Goal: Transaction & Acquisition: Obtain resource

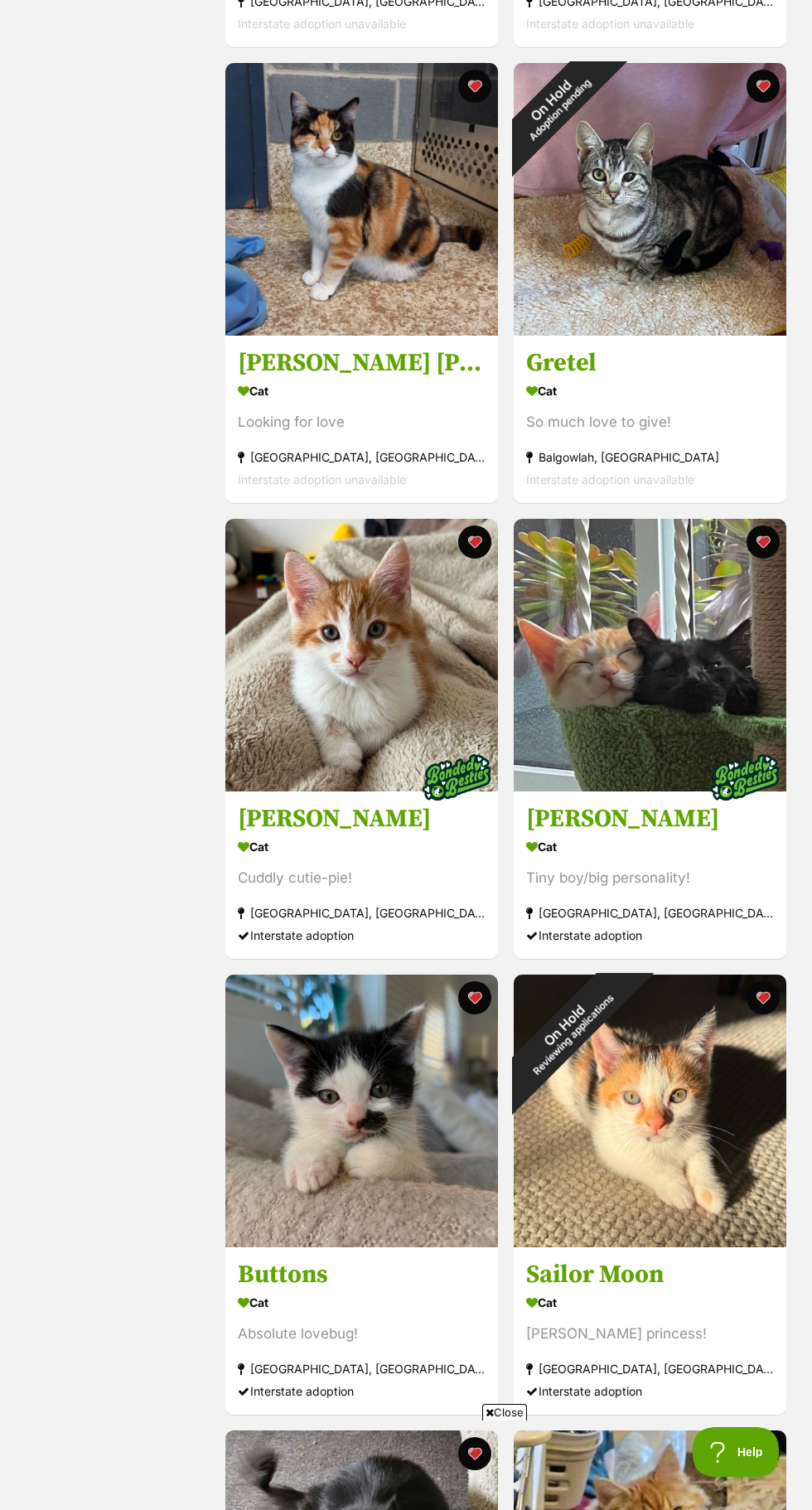
scroll to position [1190, 0]
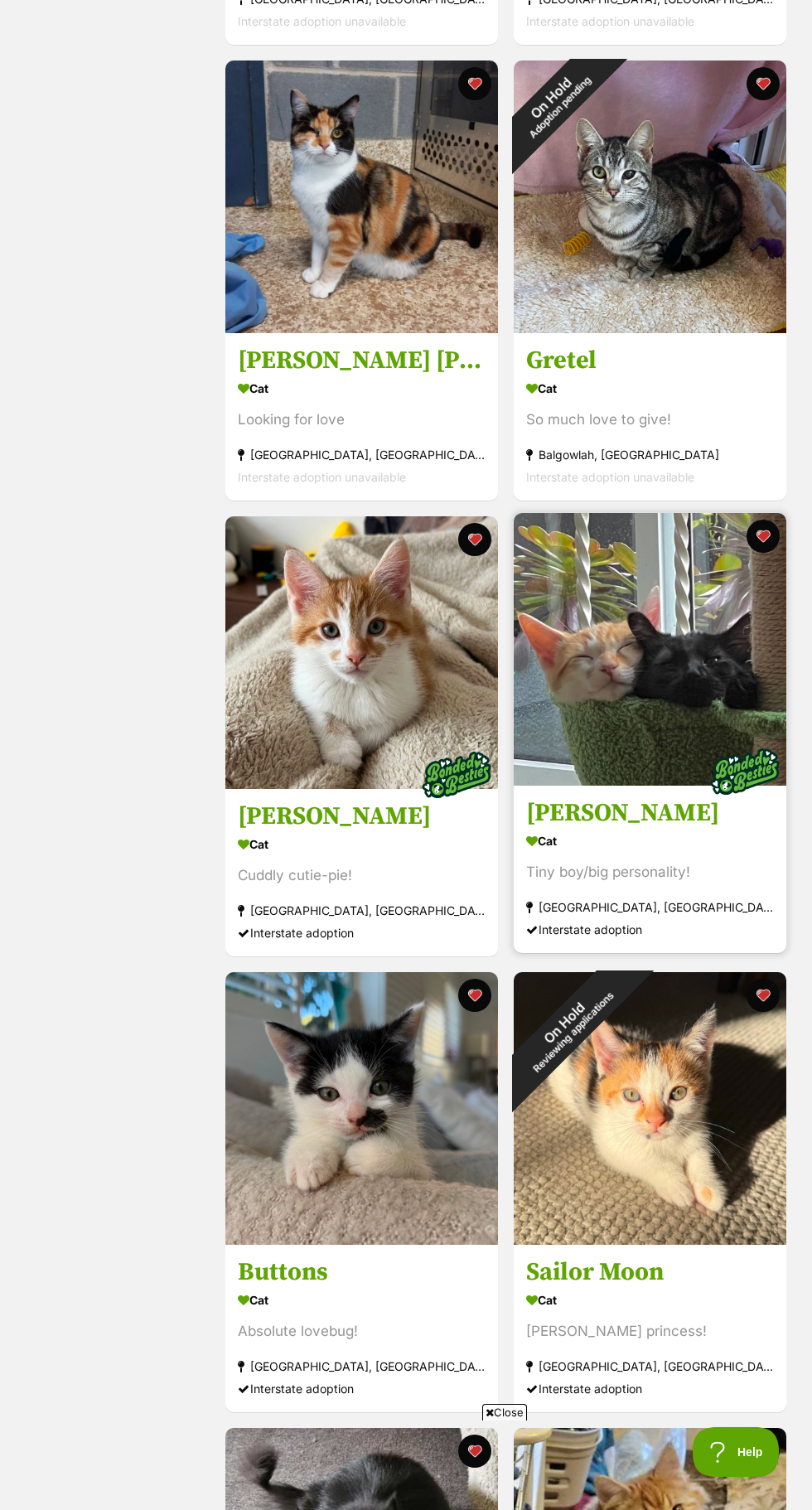
click at [655, 695] on img at bounding box center [650, 650] width 273 height 273
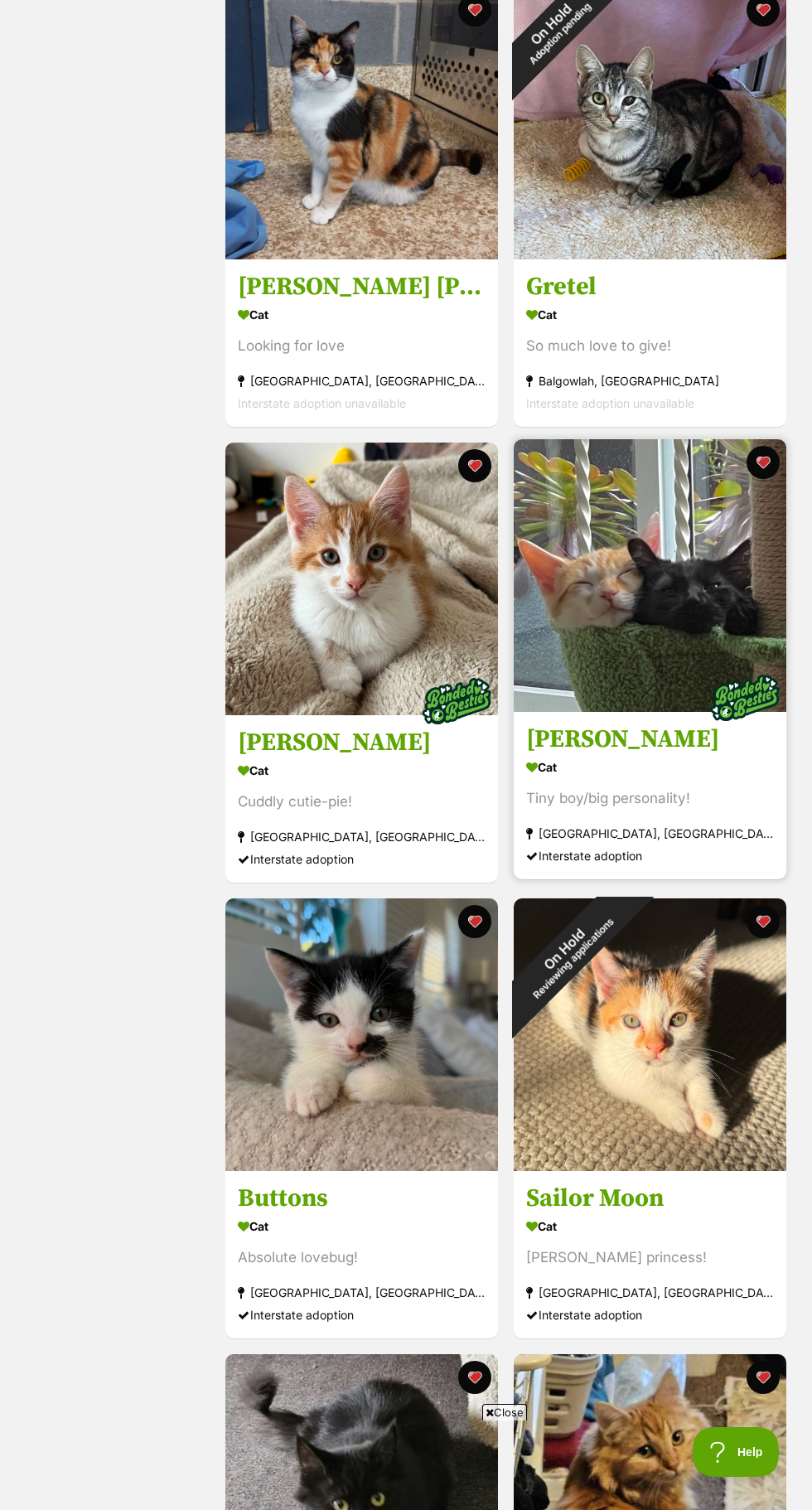
scroll to position [1316, 0]
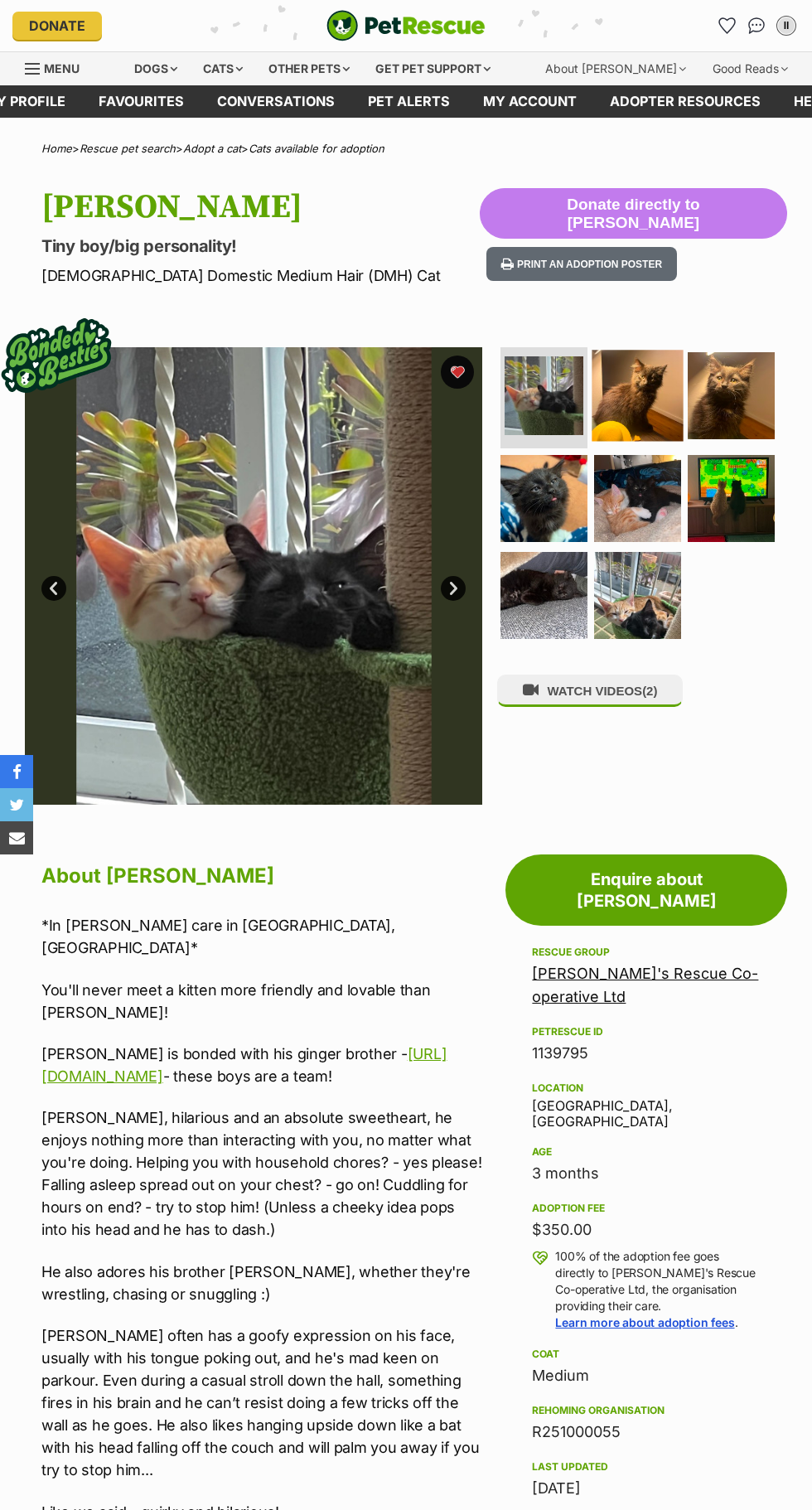
click at [671, 421] on img at bounding box center [638, 396] width 91 height 91
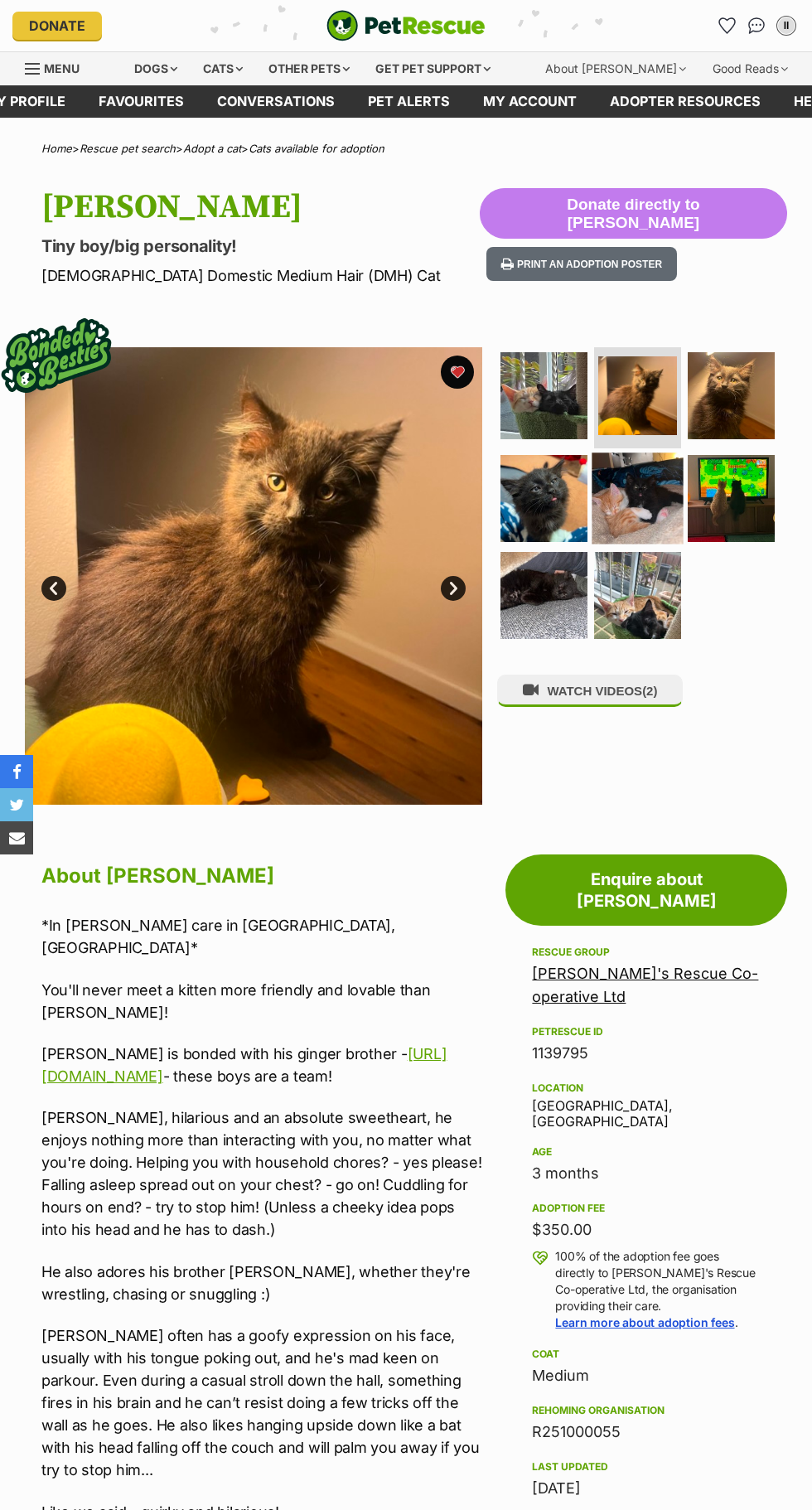
click at [647, 515] on img at bounding box center [638, 498] width 91 height 91
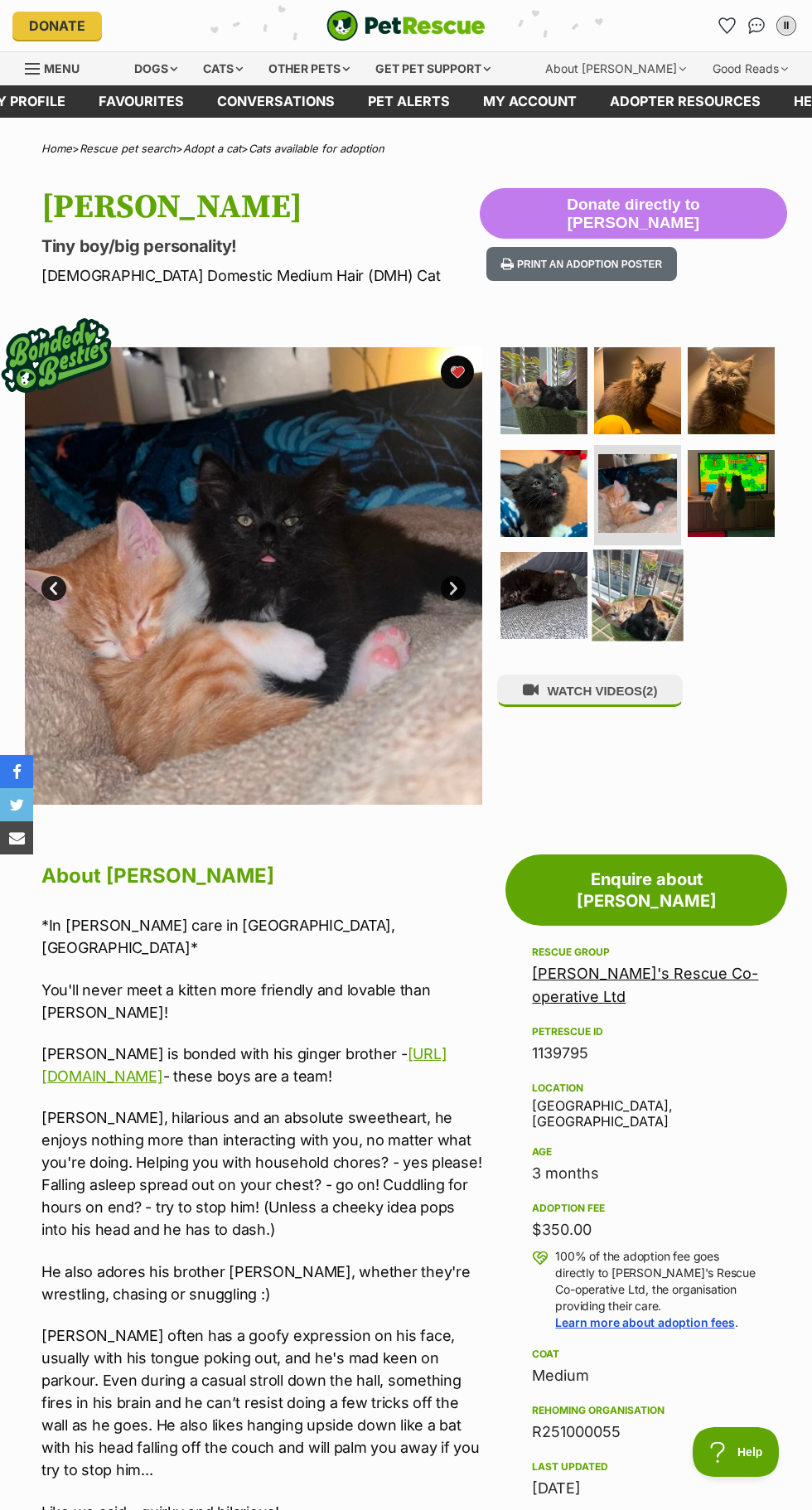
click at [631, 626] on img at bounding box center [638, 596] width 91 height 91
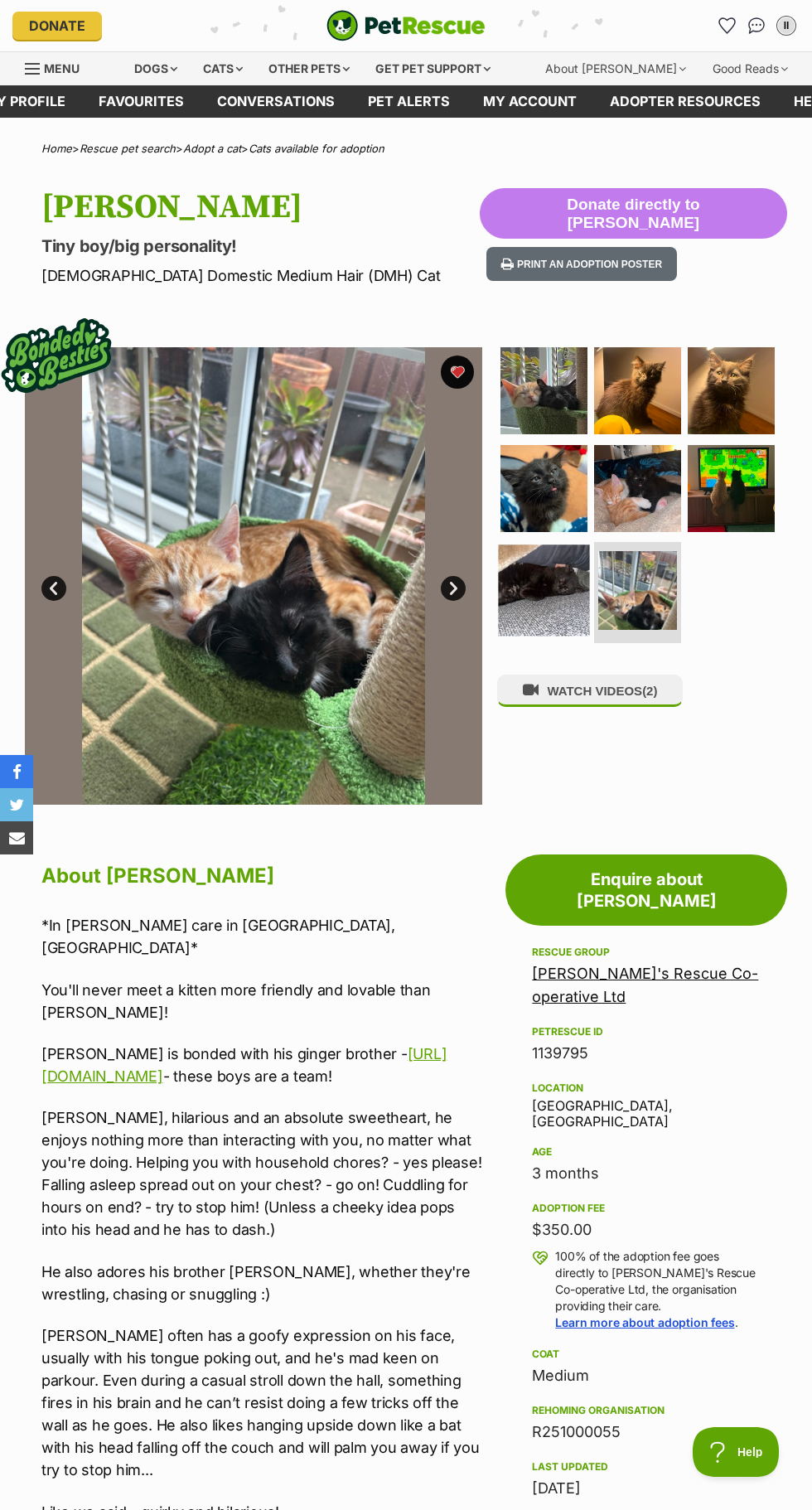
click at [515, 595] on img at bounding box center [544, 591] width 91 height 91
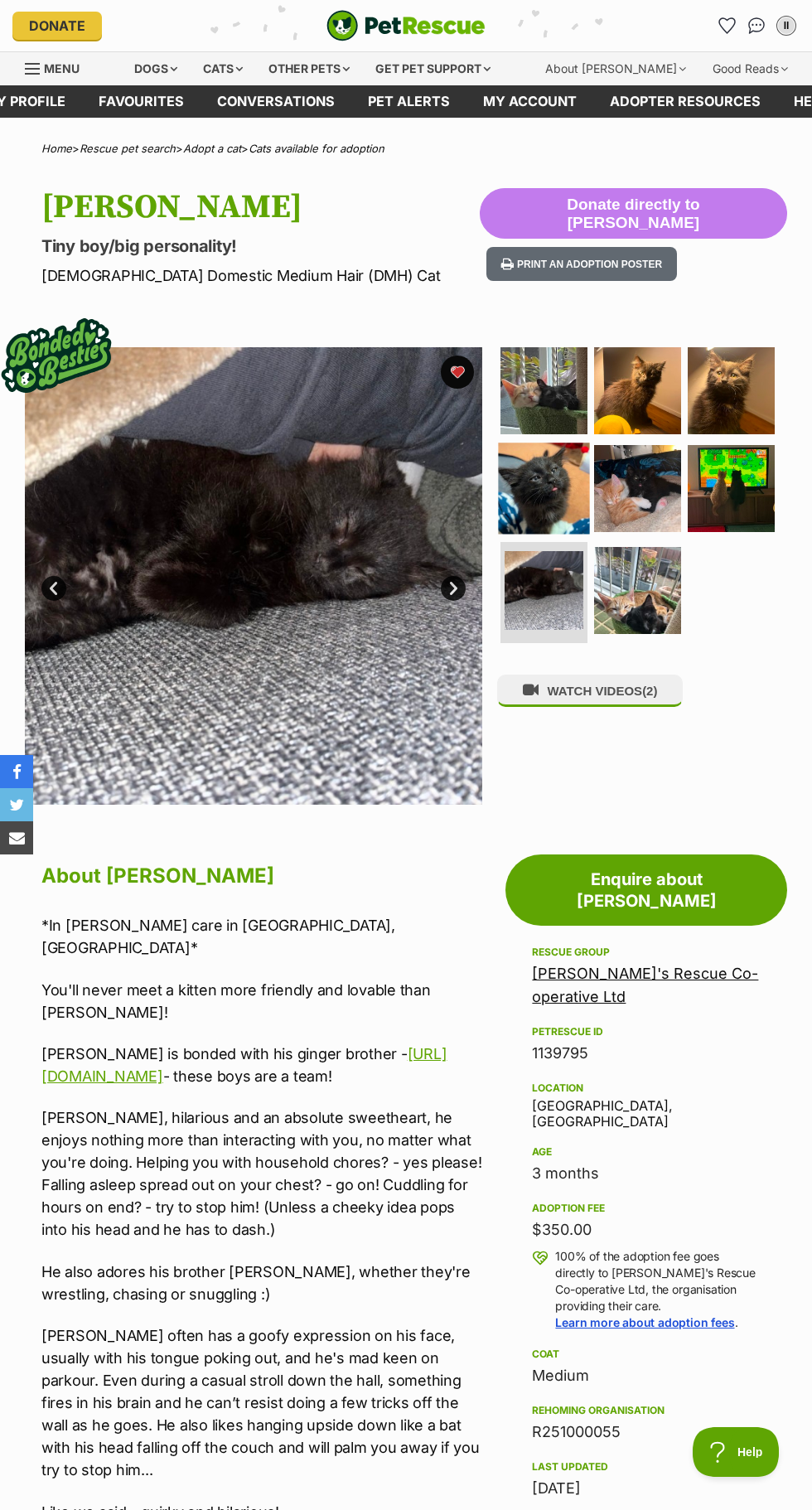
click at [555, 477] on img at bounding box center [544, 489] width 91 height 91
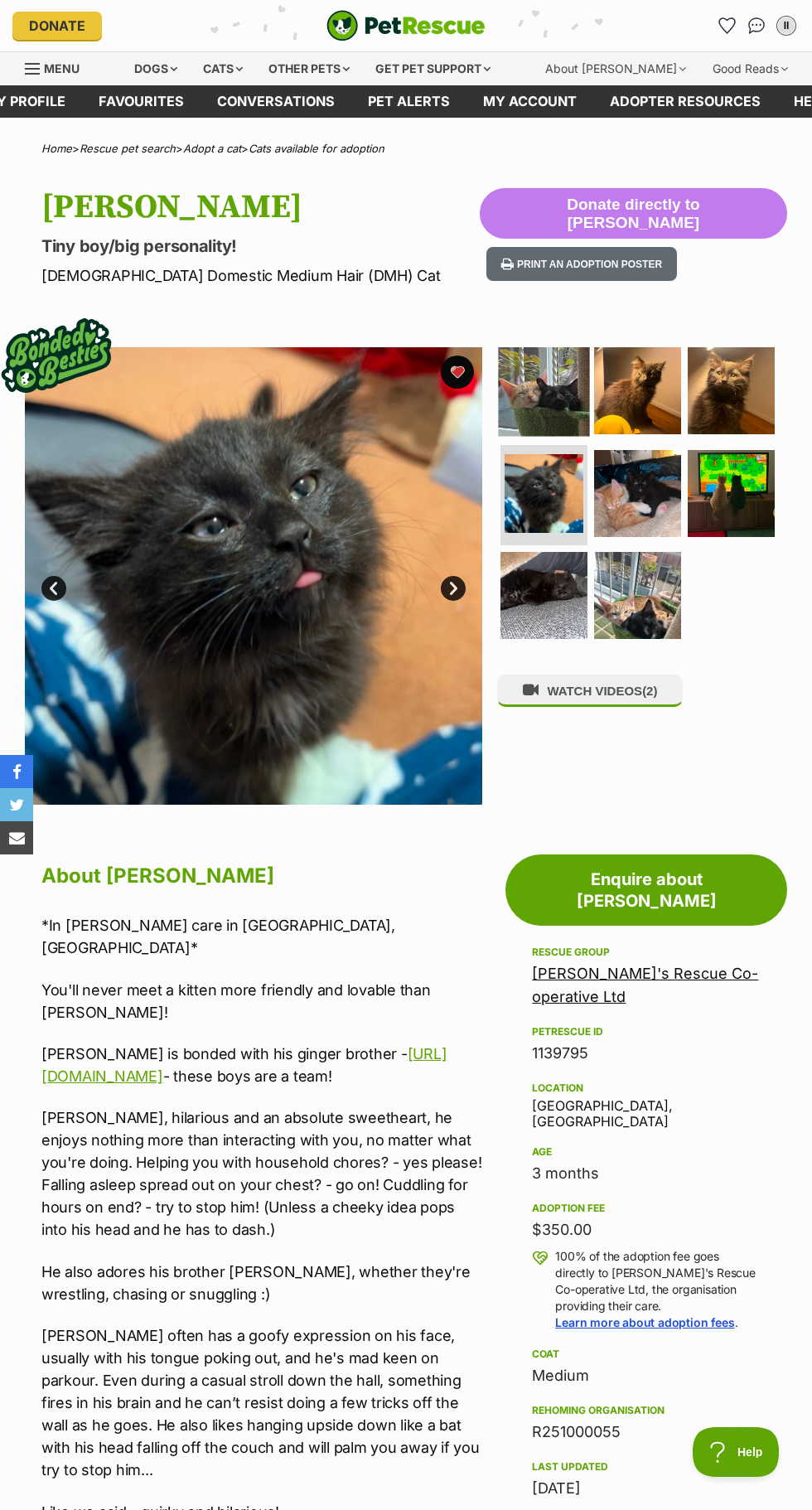
click at [569, 419] on img at bounding box center [544, 391] width 91 height 91
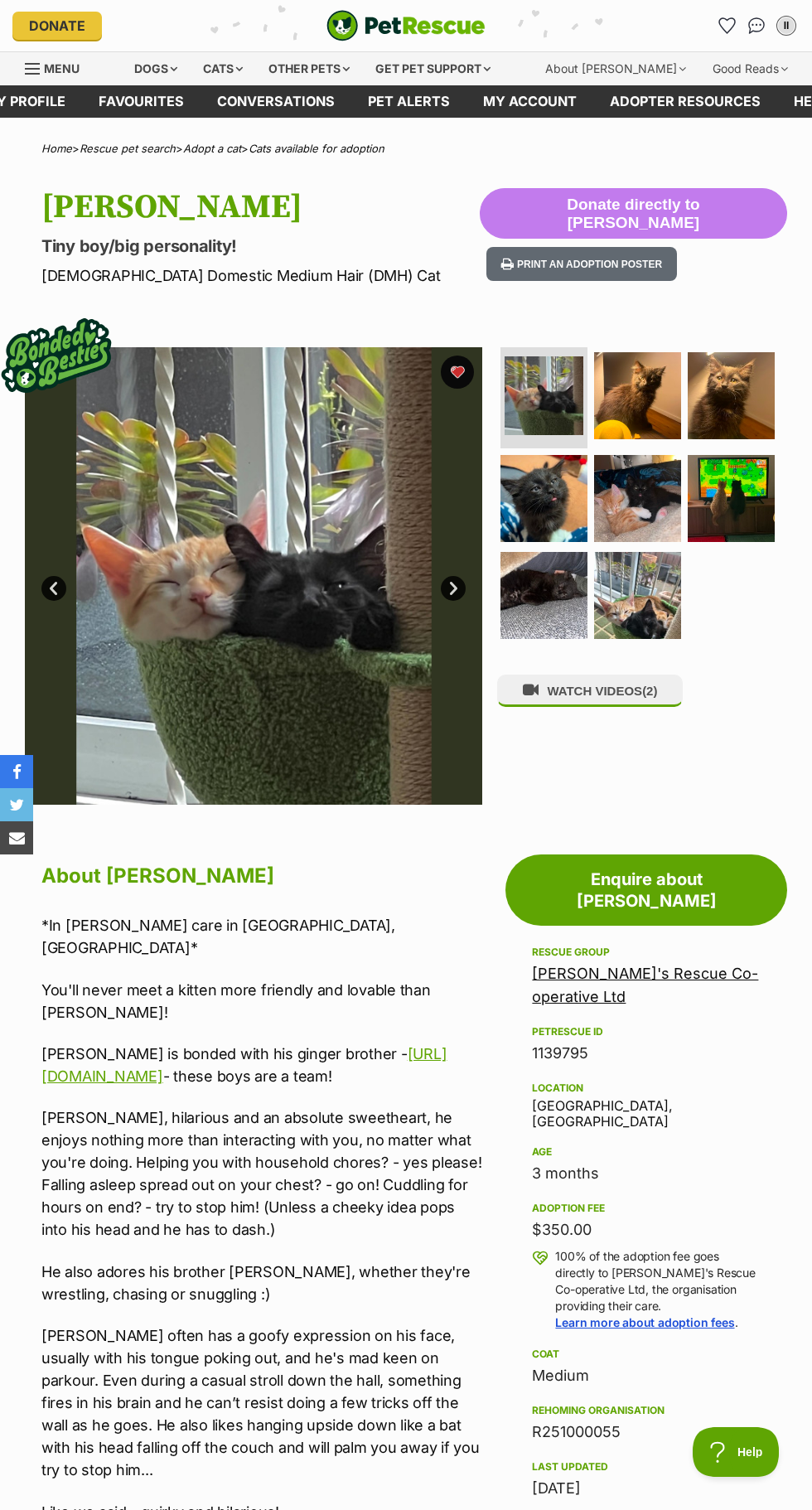
click at [694, 965] on link "[PERSON_NAME]'s Rescue Co-operative Ltd" at bounding box center [644, 985] width 226 height 41
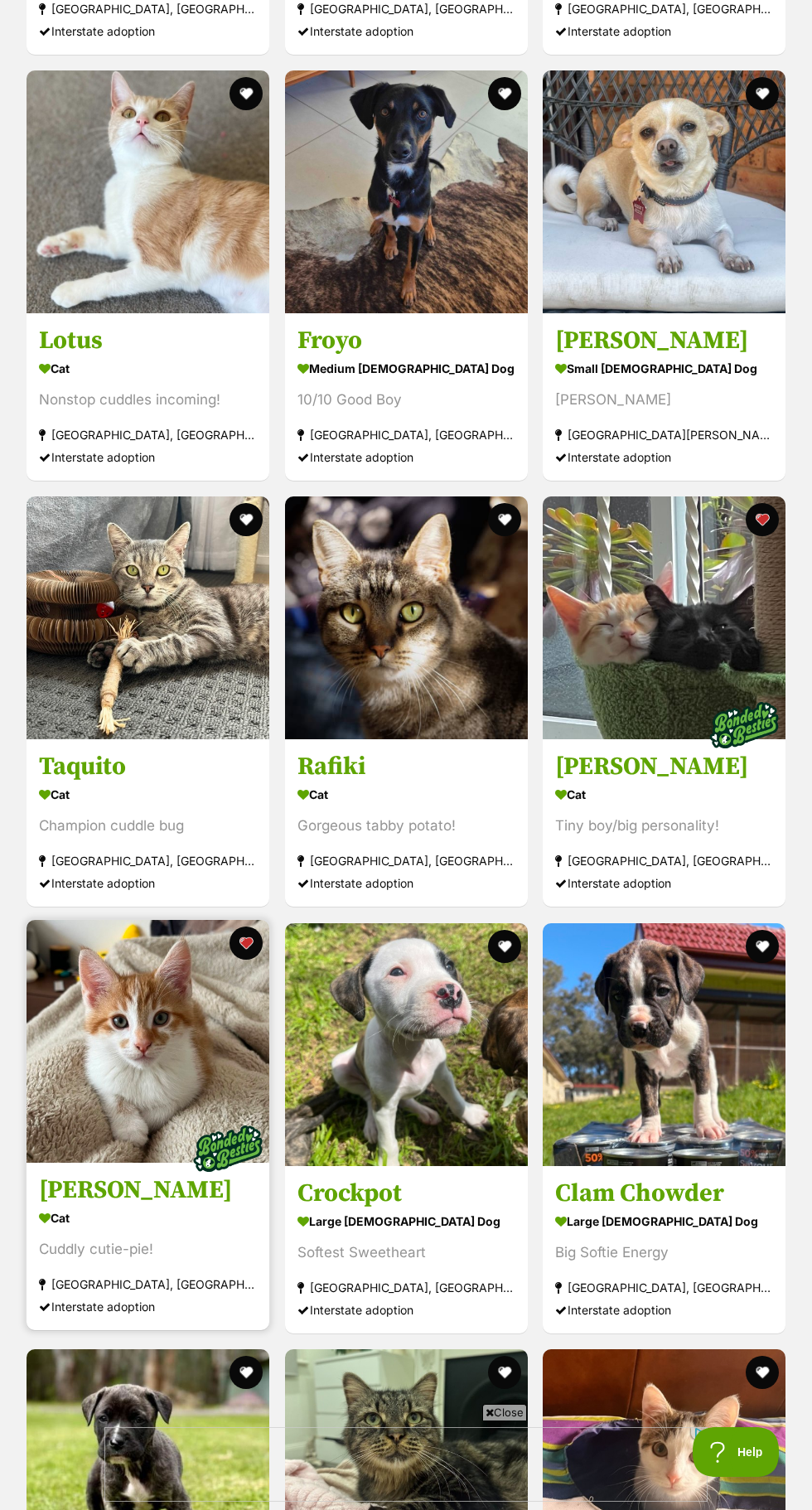
click at [179, 1037] on img at bounding box center [147, 1041] width 243 height 243
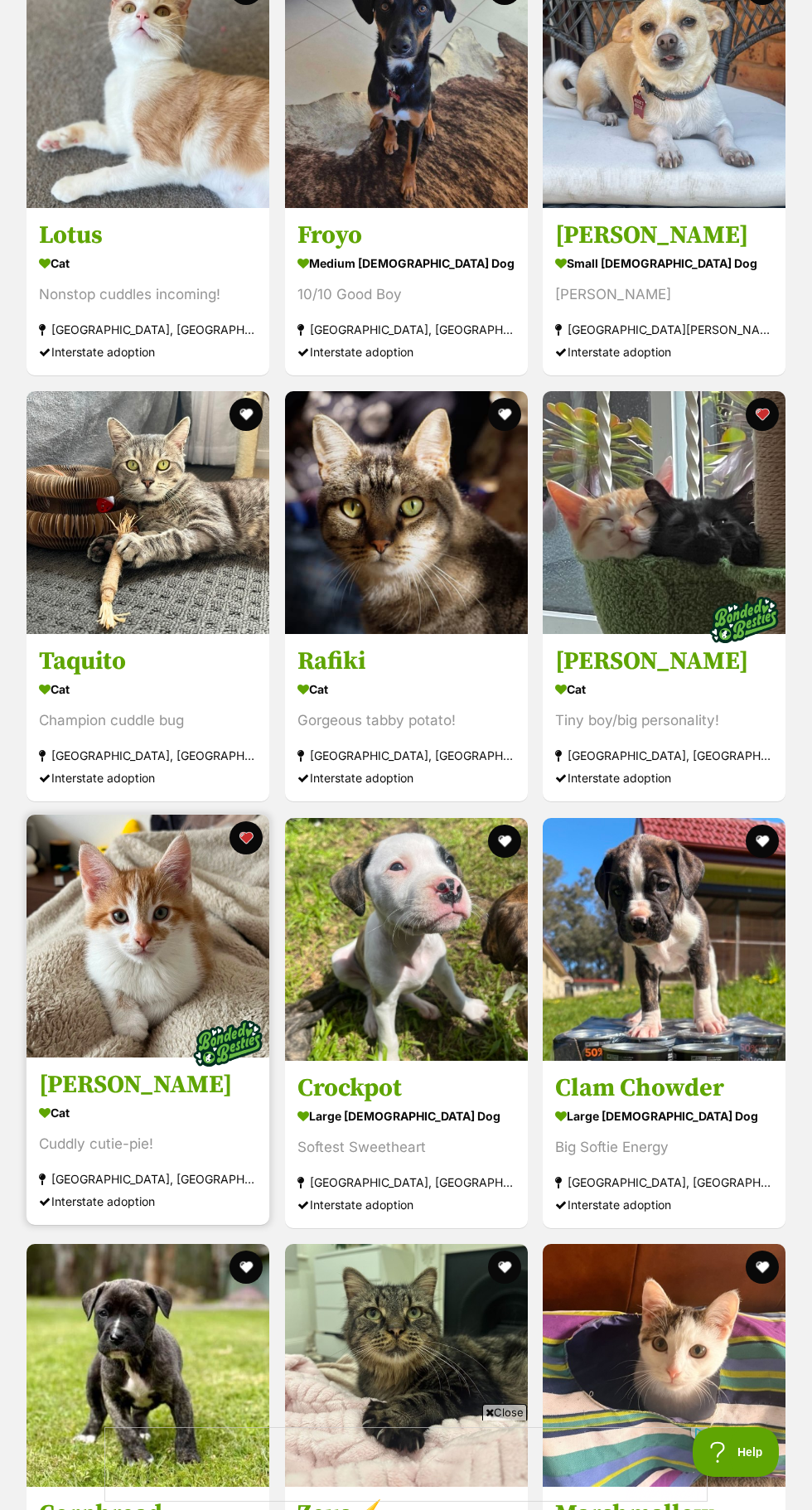
scroll to position [4168, 0]
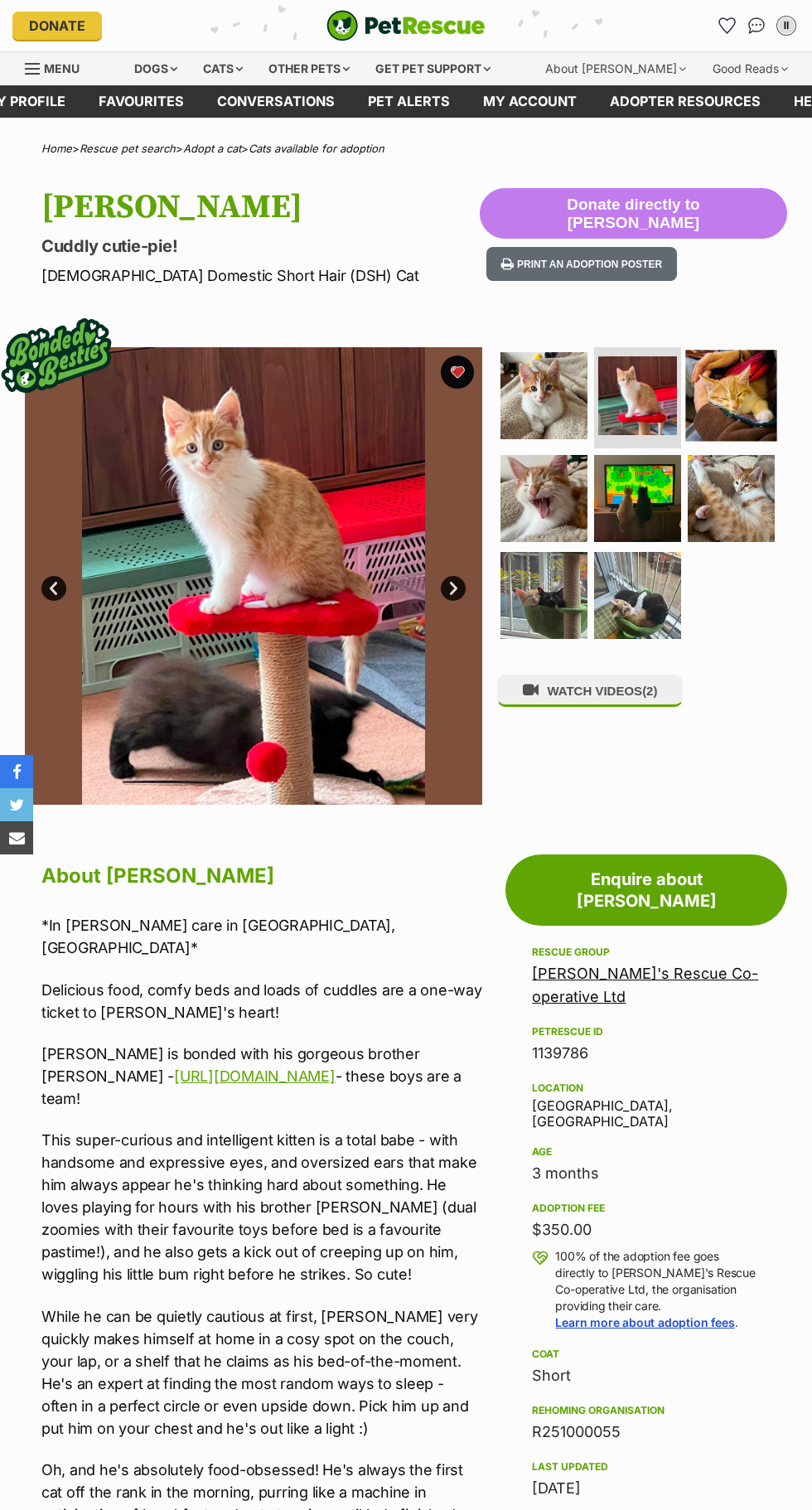
click at [751, 394] on img at bounding box center [732, 396] width 91 height 91
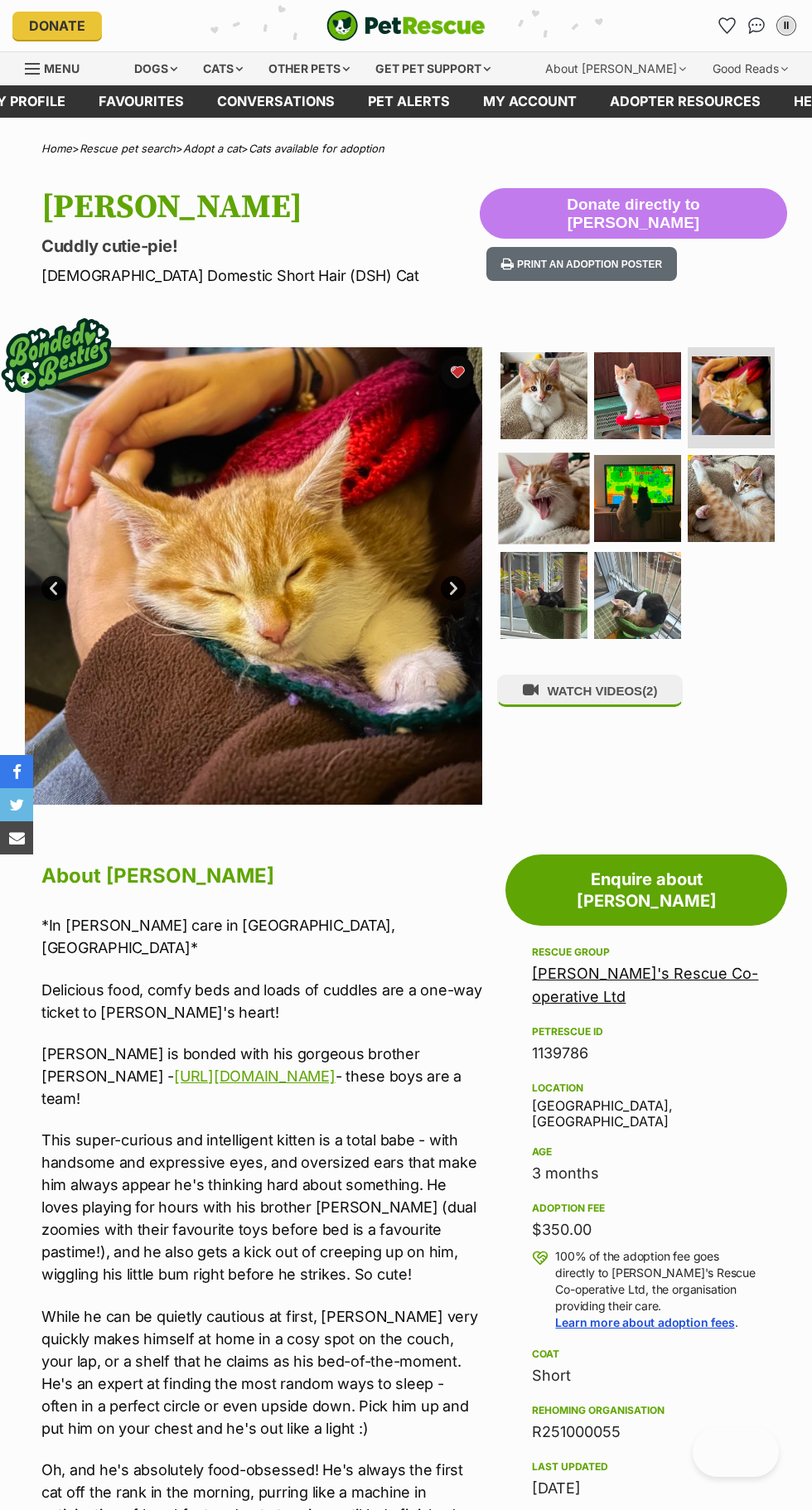
click at [578, 490] on img at bounding box center [544, 498] width 91 height 91
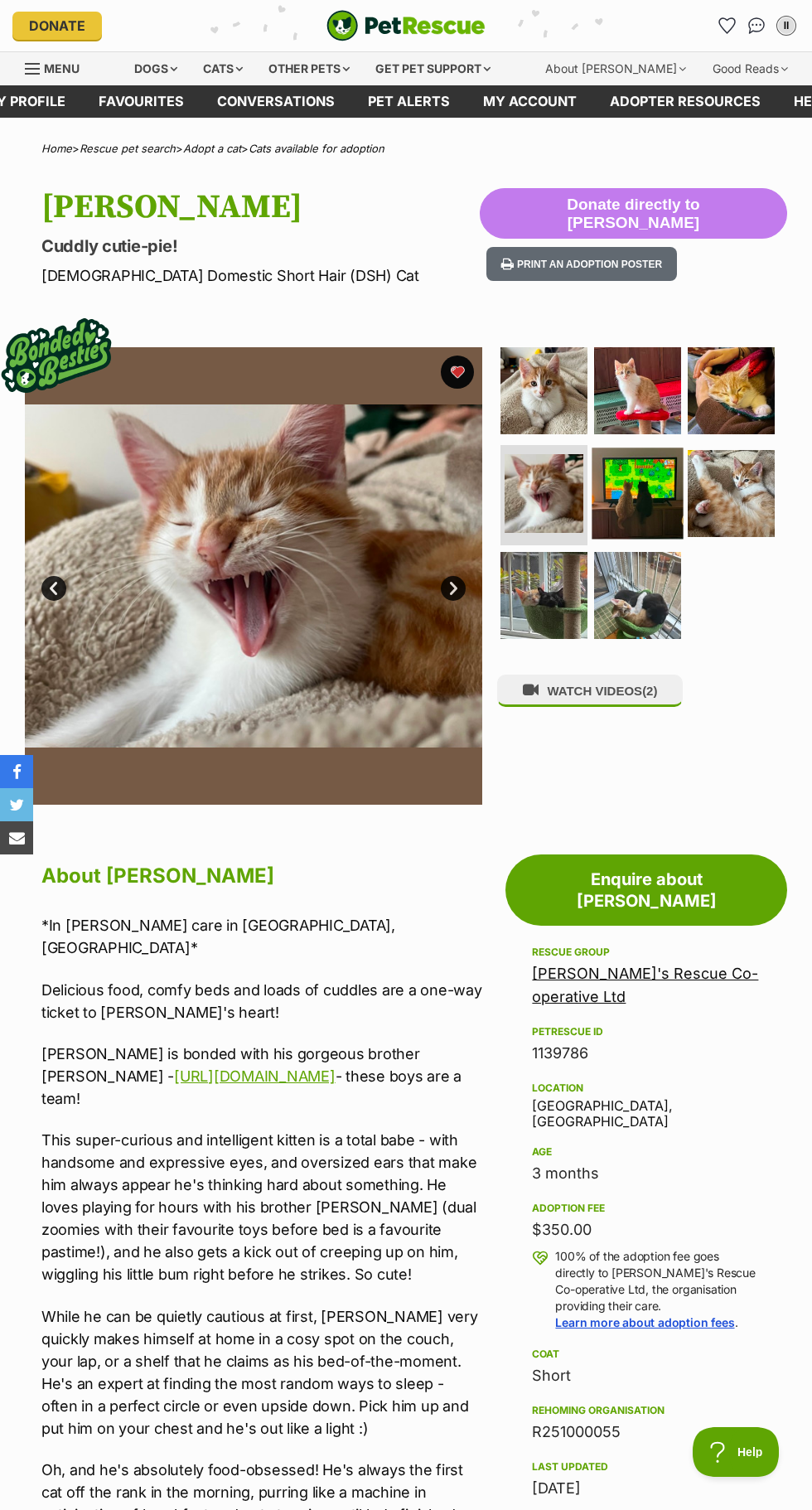
click at [644, 495] on img at bounding box center [638, 493] width 91 height 91
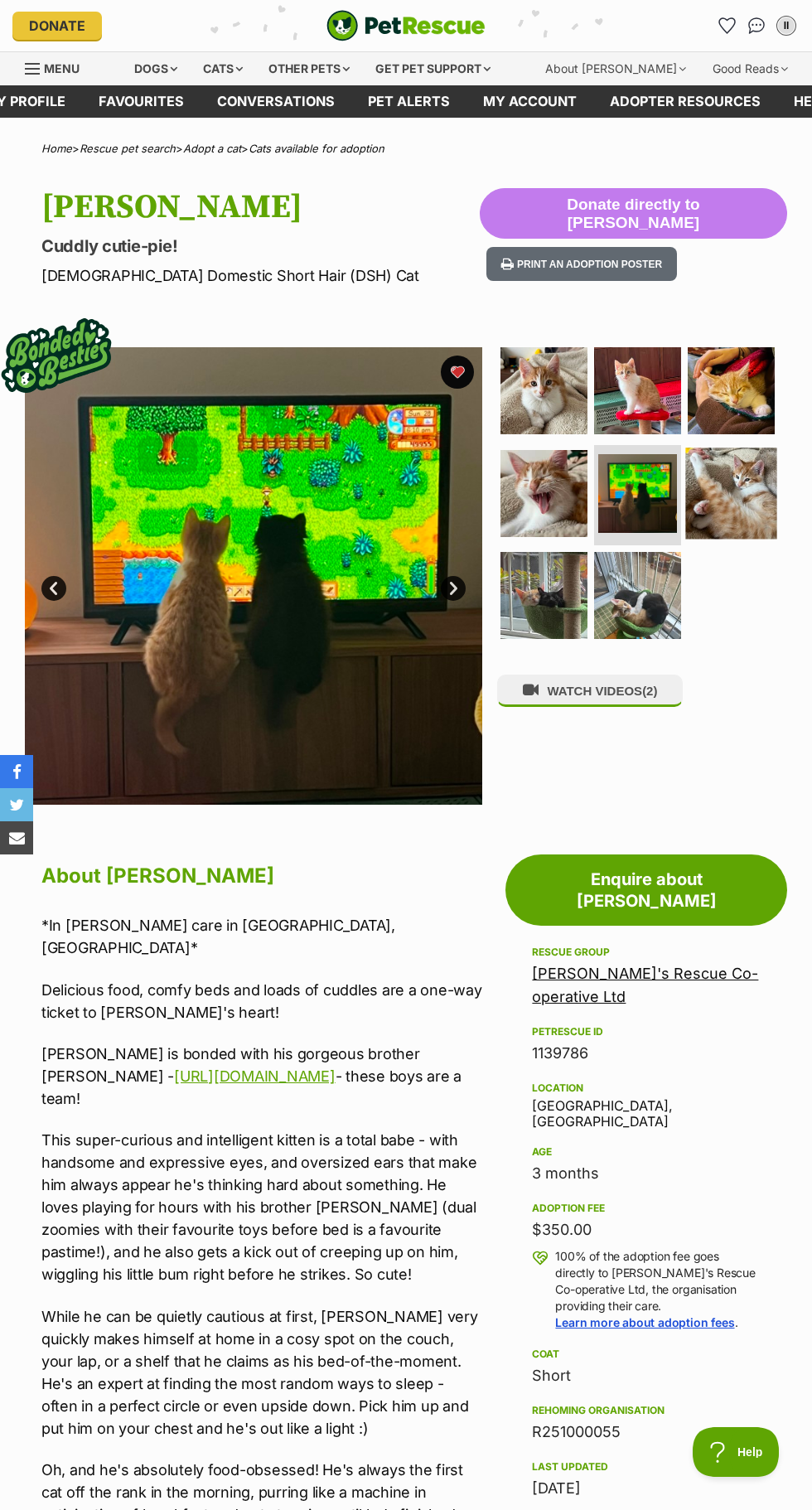
click at [759, 494] on img at bounding box center [732, 493] width 91 height 91
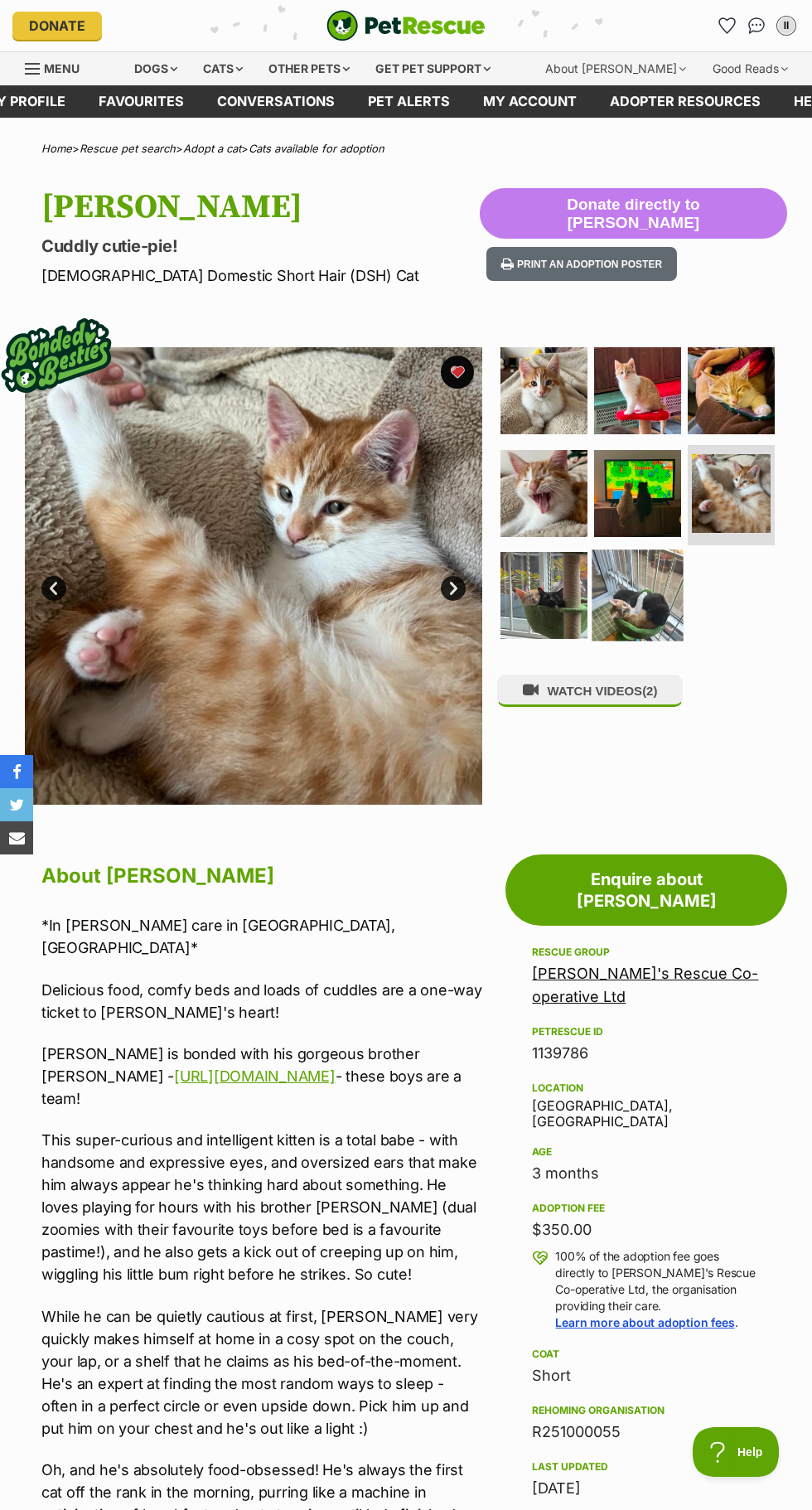
click at [674, 572] on img at bounding box center [638, 596] width 91 height 91
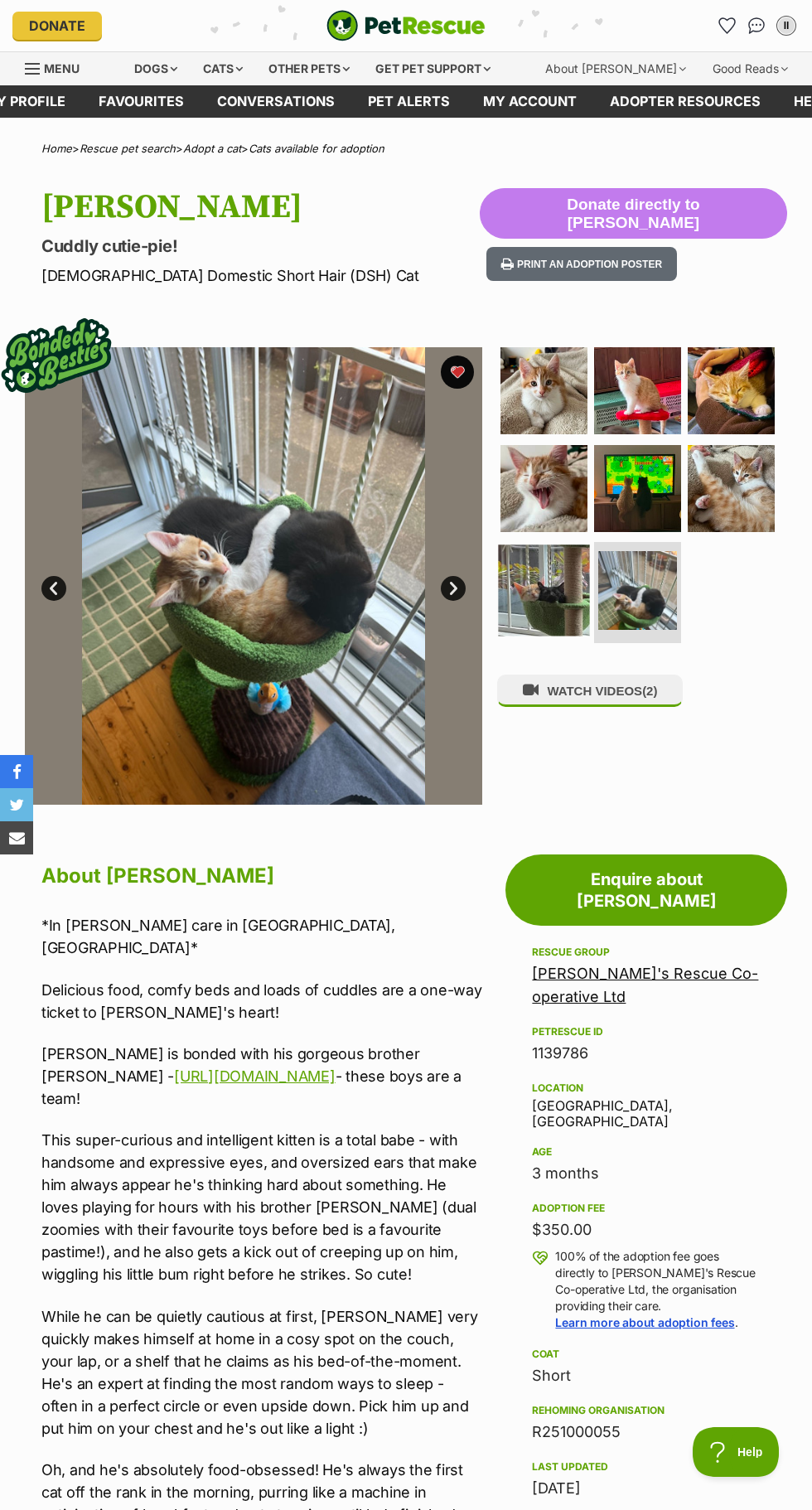
click at [566, 566] on img at bounding box center [544, 591] width 91 height 91
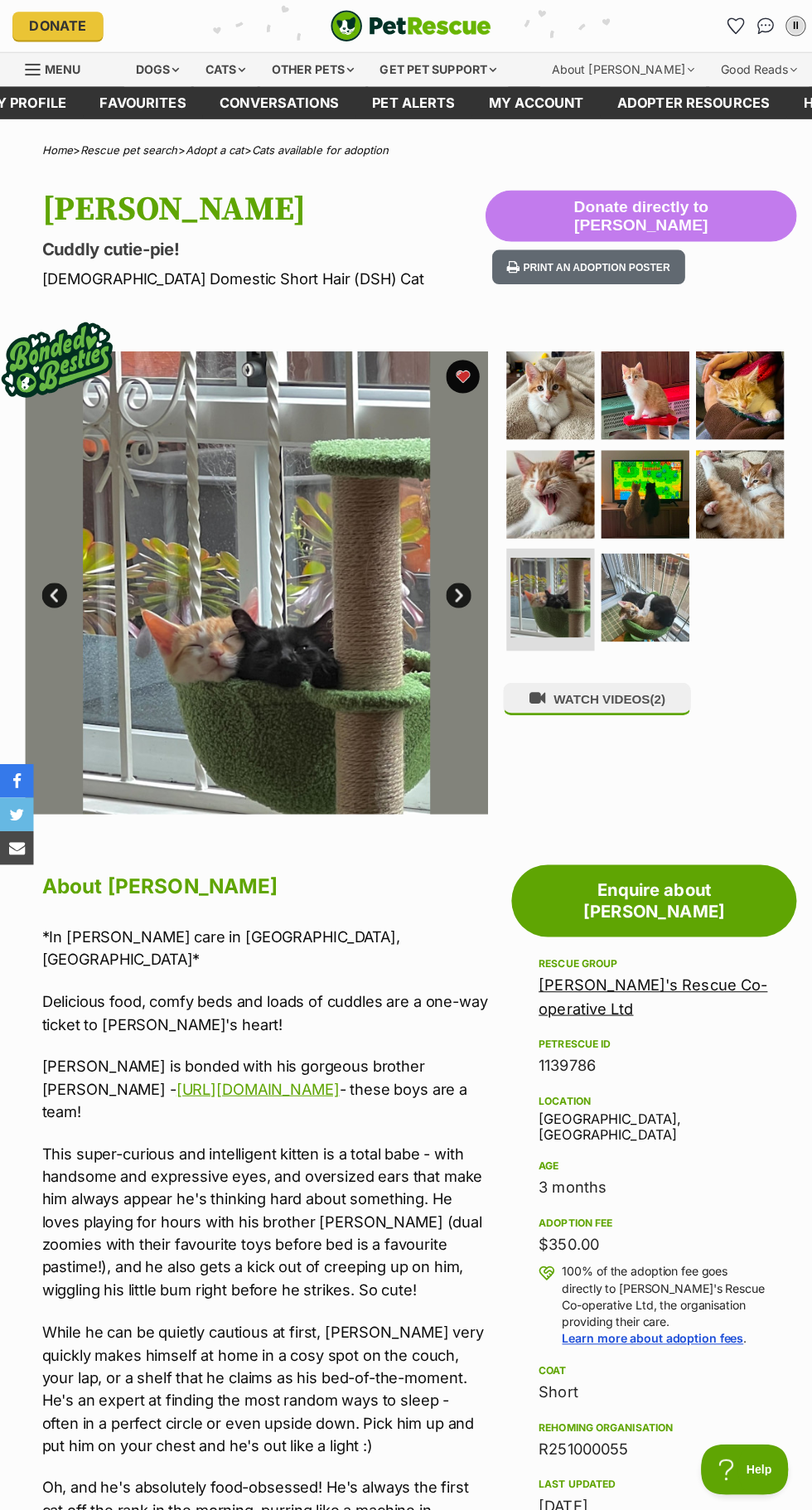
click at [630, 965] on link "[PERSON_NAME]'s Rescue Co-operative Ltd" at bounding box center [644, 985] width 226 height 41
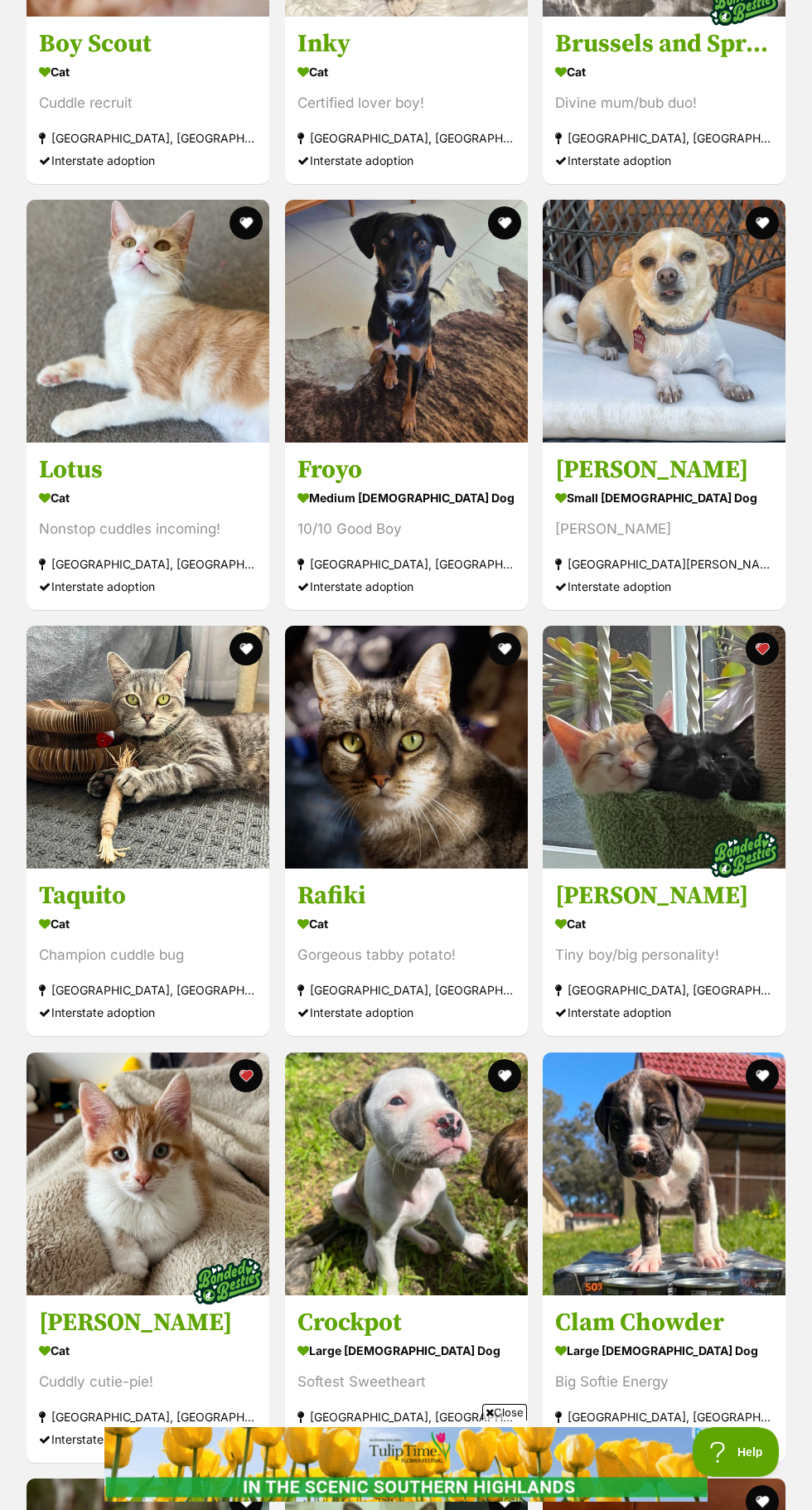
scroll to position [3914, 0]
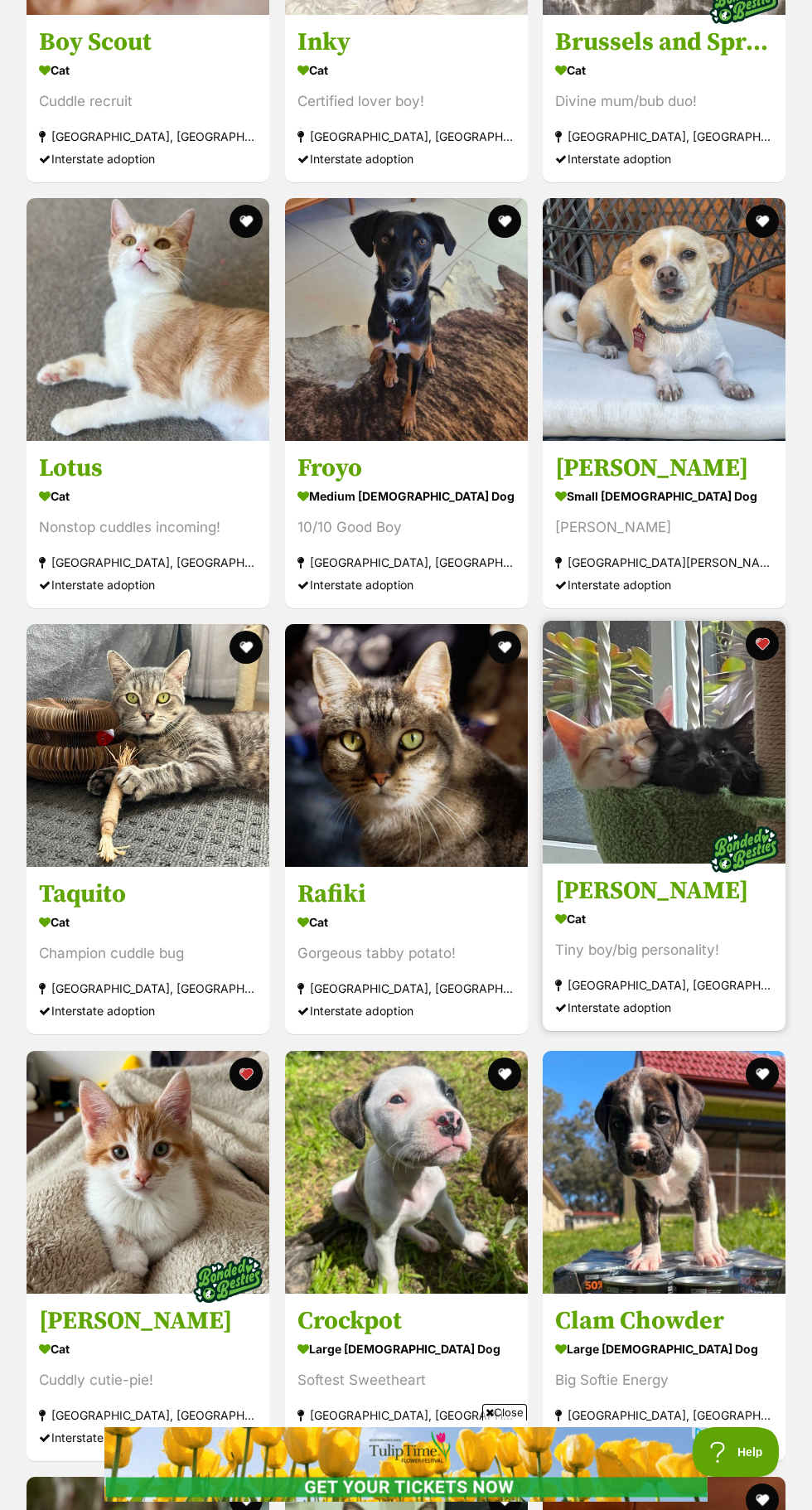
click at [777, 751] on img at bounding box center [664, 742] width 243 height 243
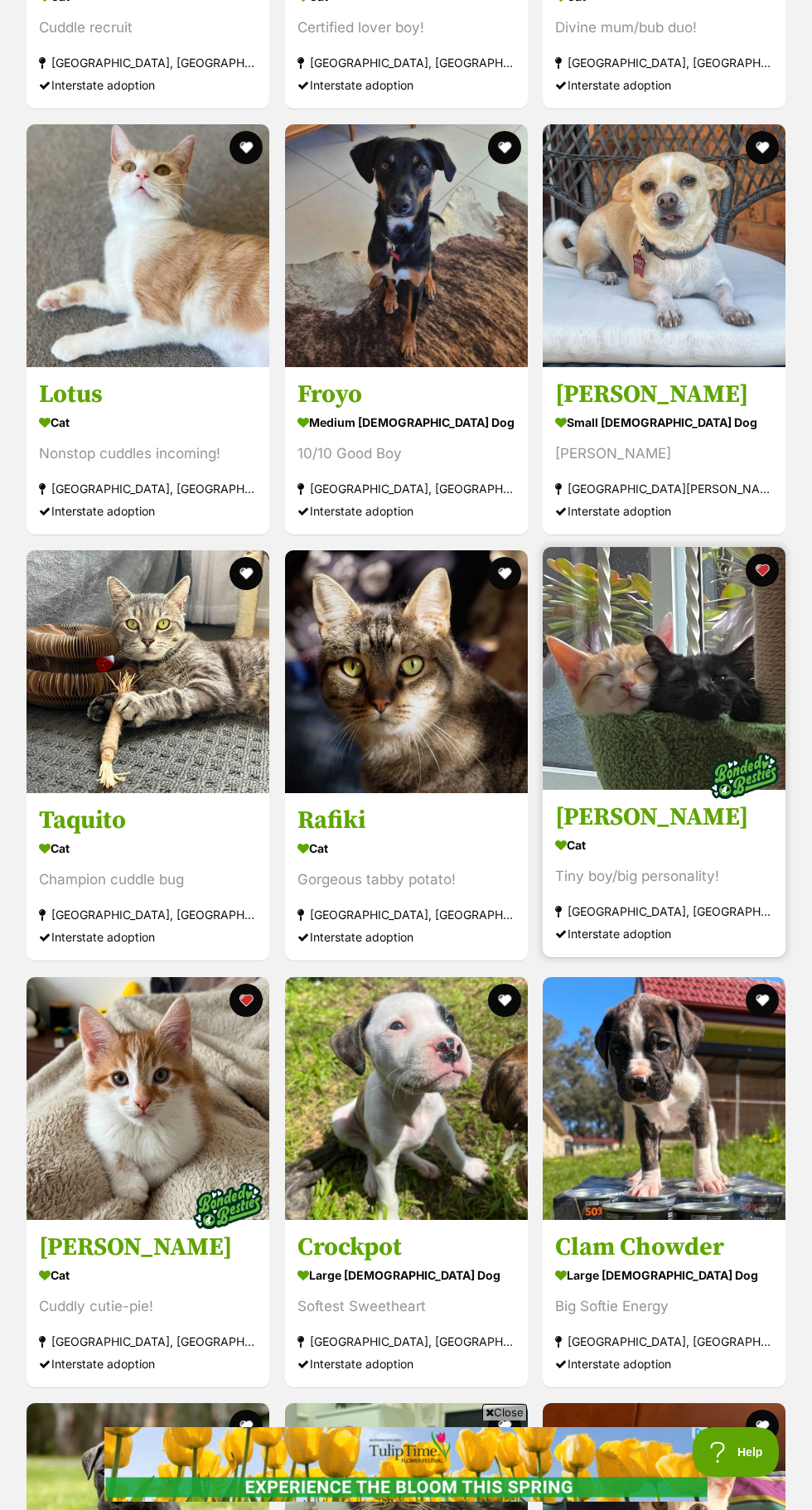
scroll to position [4040, 0]
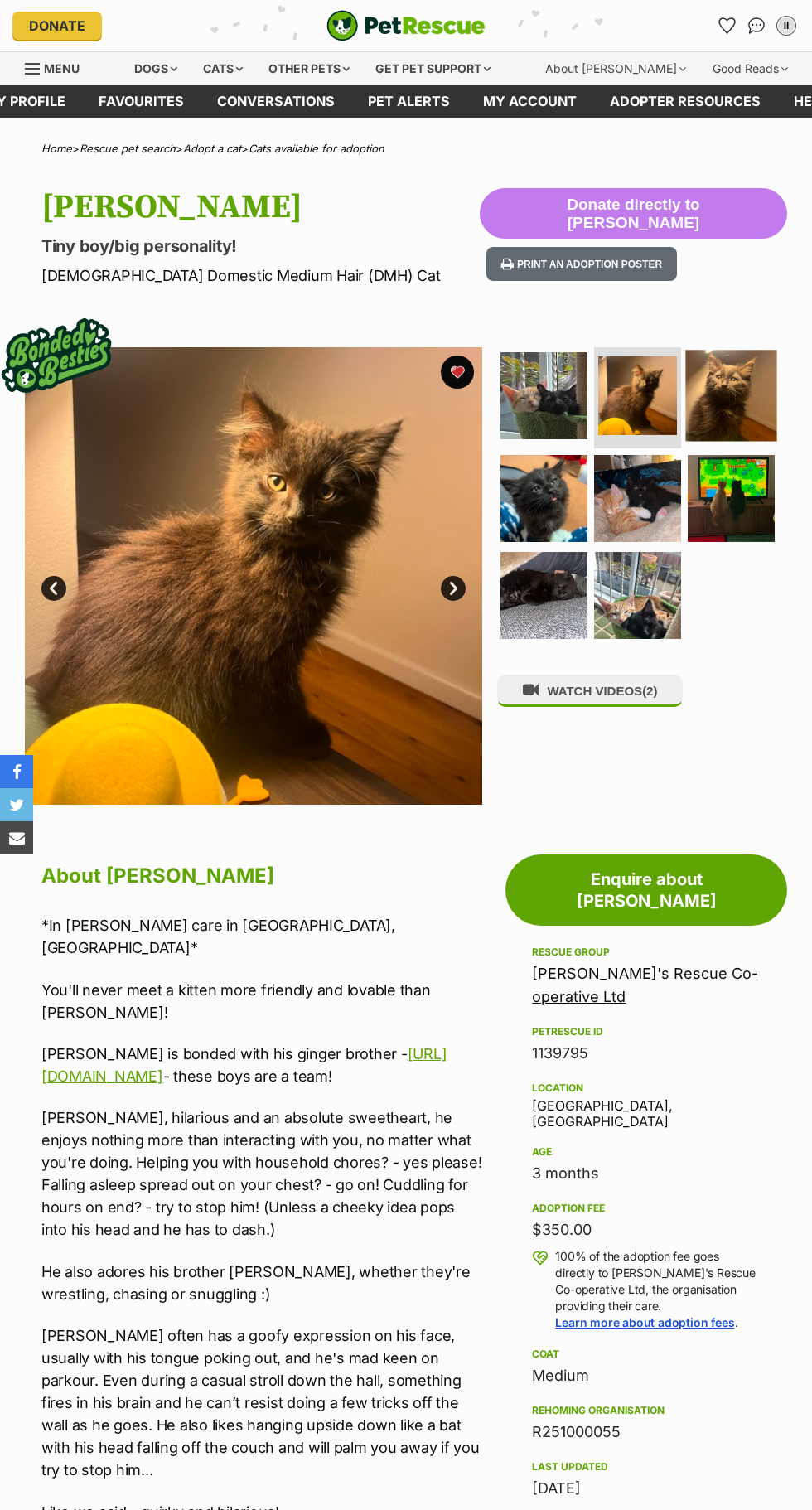
click at [754, 381] on img at bounding box center [732, 396] width 91 height 91
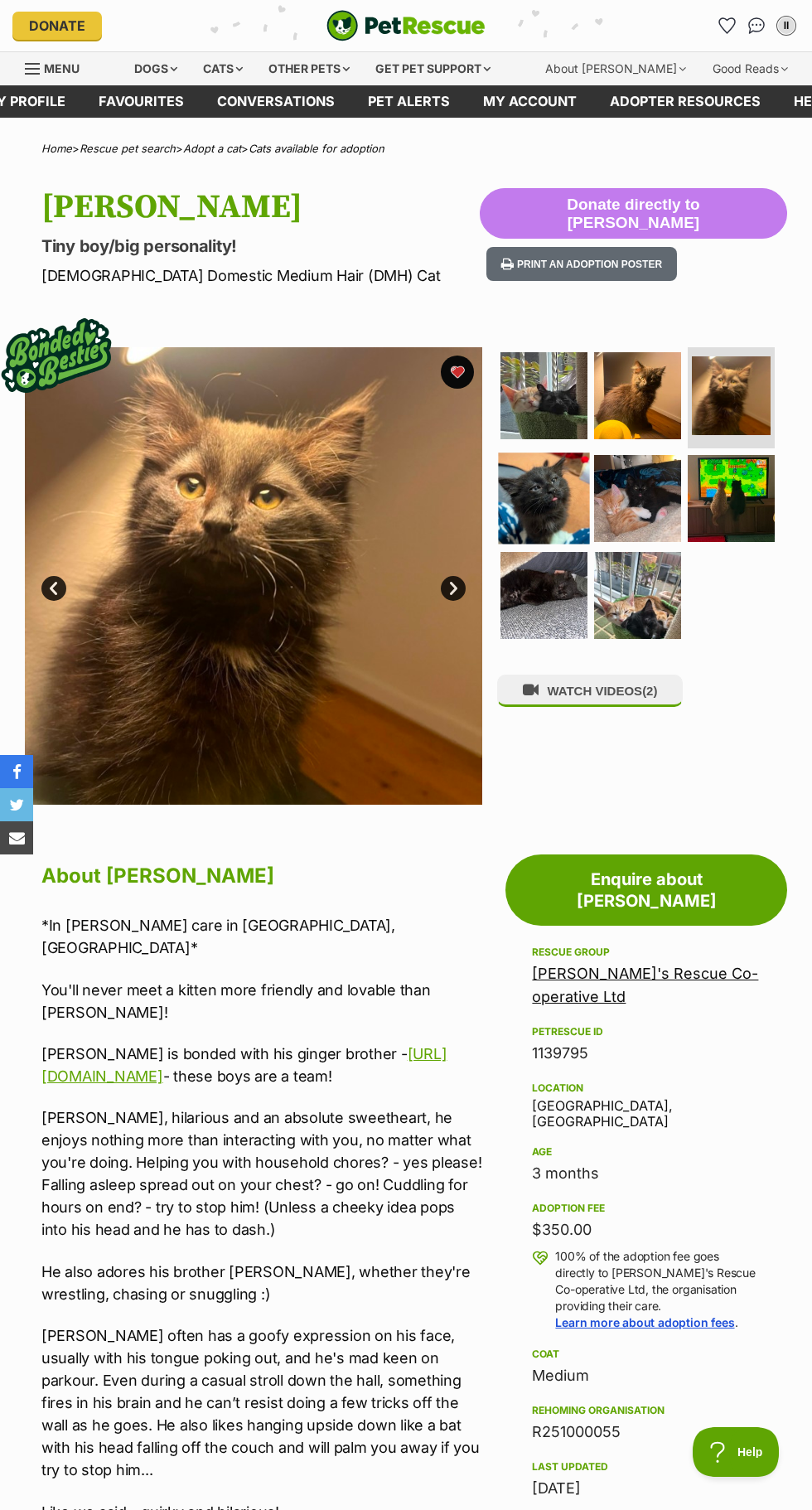
click at [540, 507] on img at bounding box center [544, 498] width 91 height 91
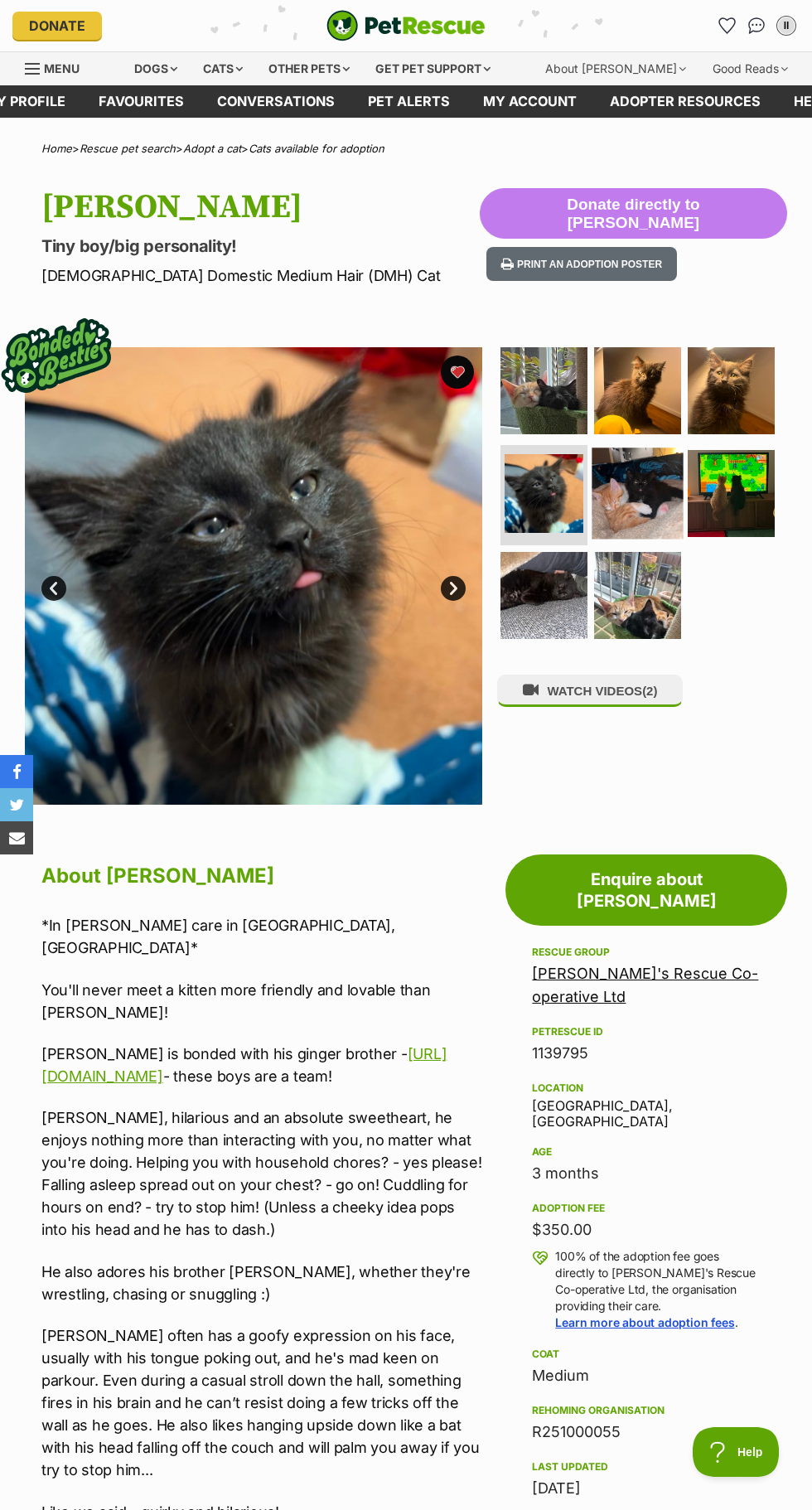
click at [637, 511] on img at bounding box center [638, 493] width 91 height 91
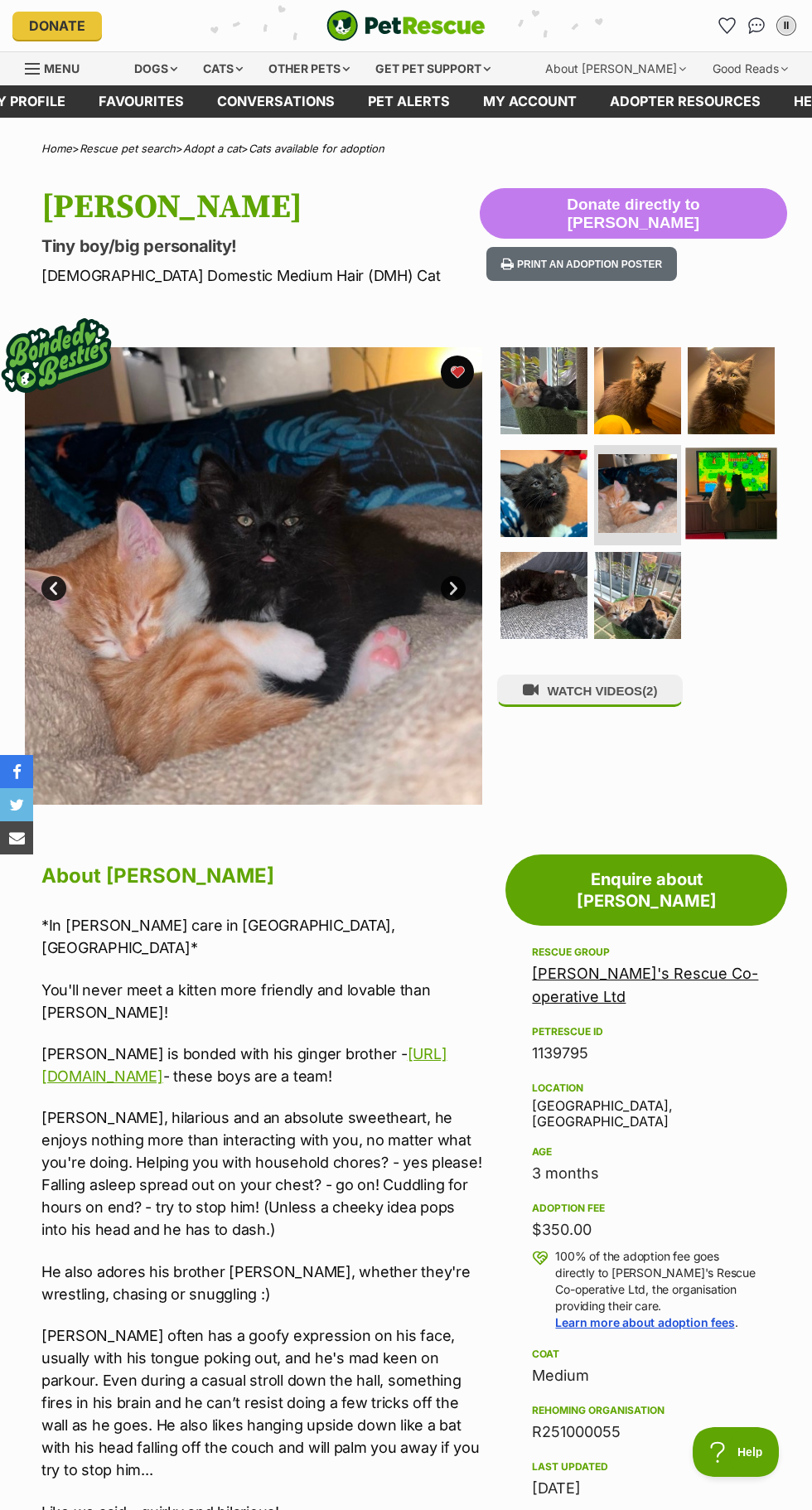
click at [718, 520] on img at bounding box center [732, 493] width 91 height 91
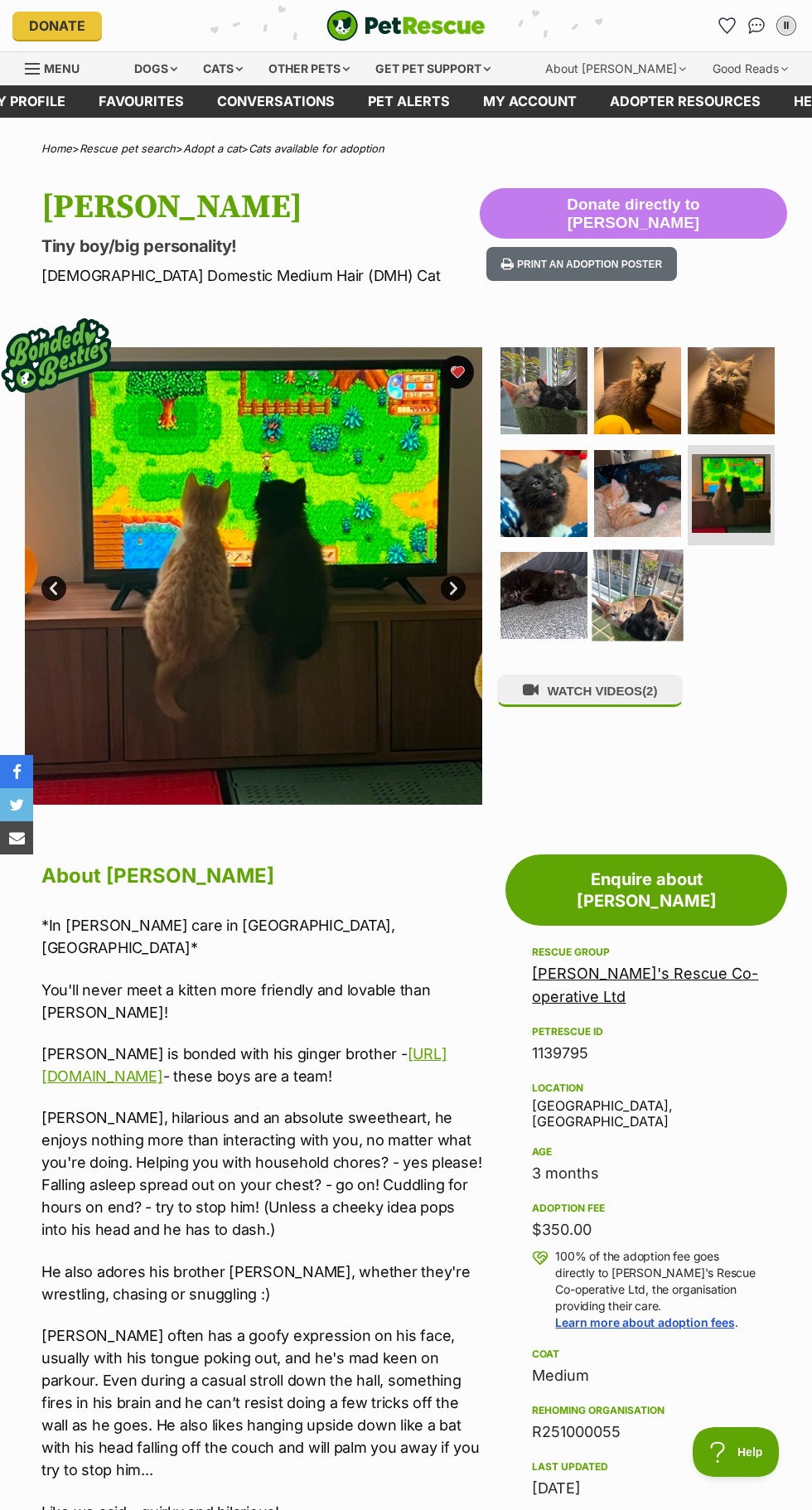
click at [612, 595] on img at bounding box center [638, 596] width 91 height 91
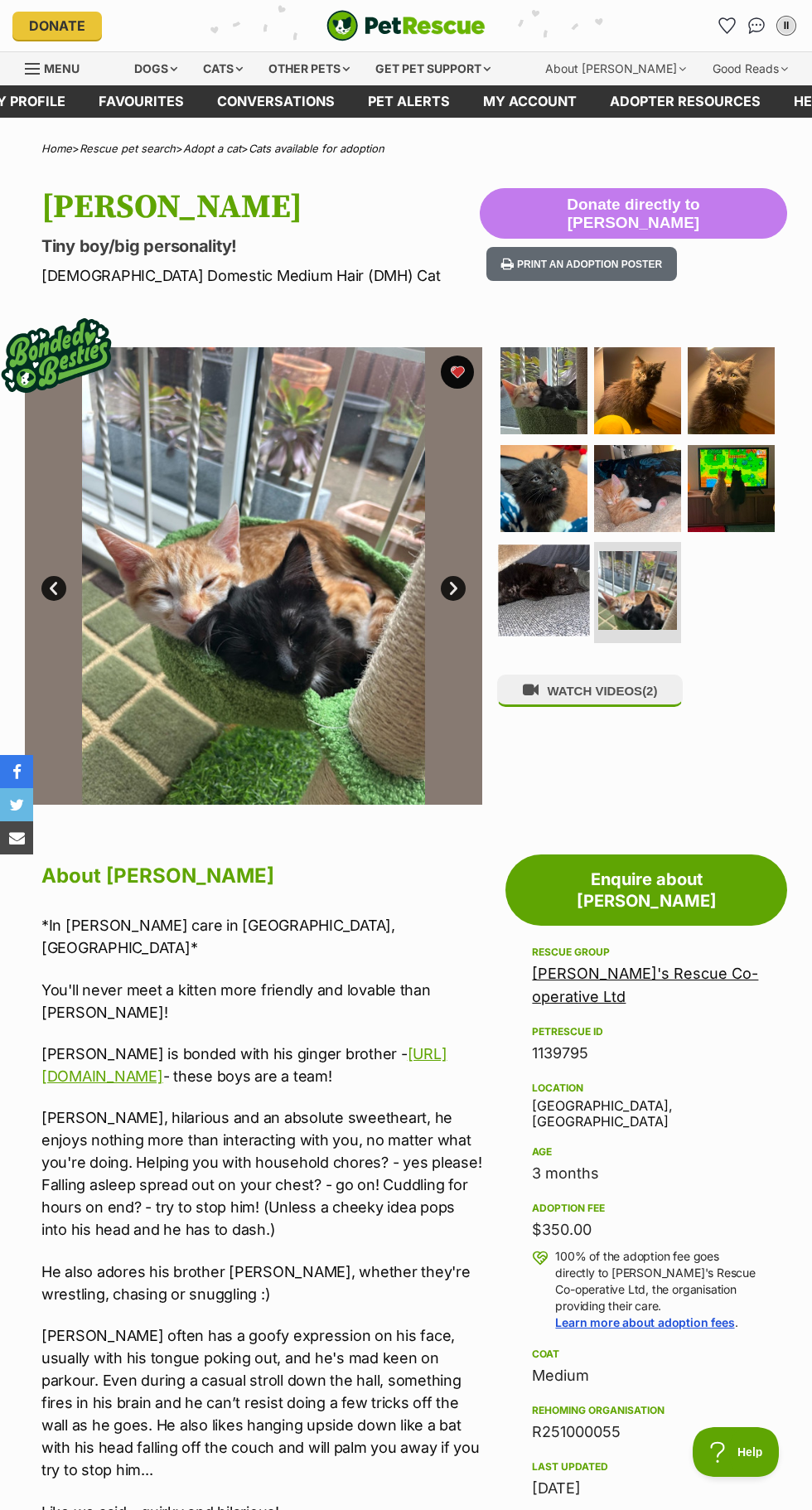
click at [550, 615] on img at bounding box center [544, 591] width 91 height 91
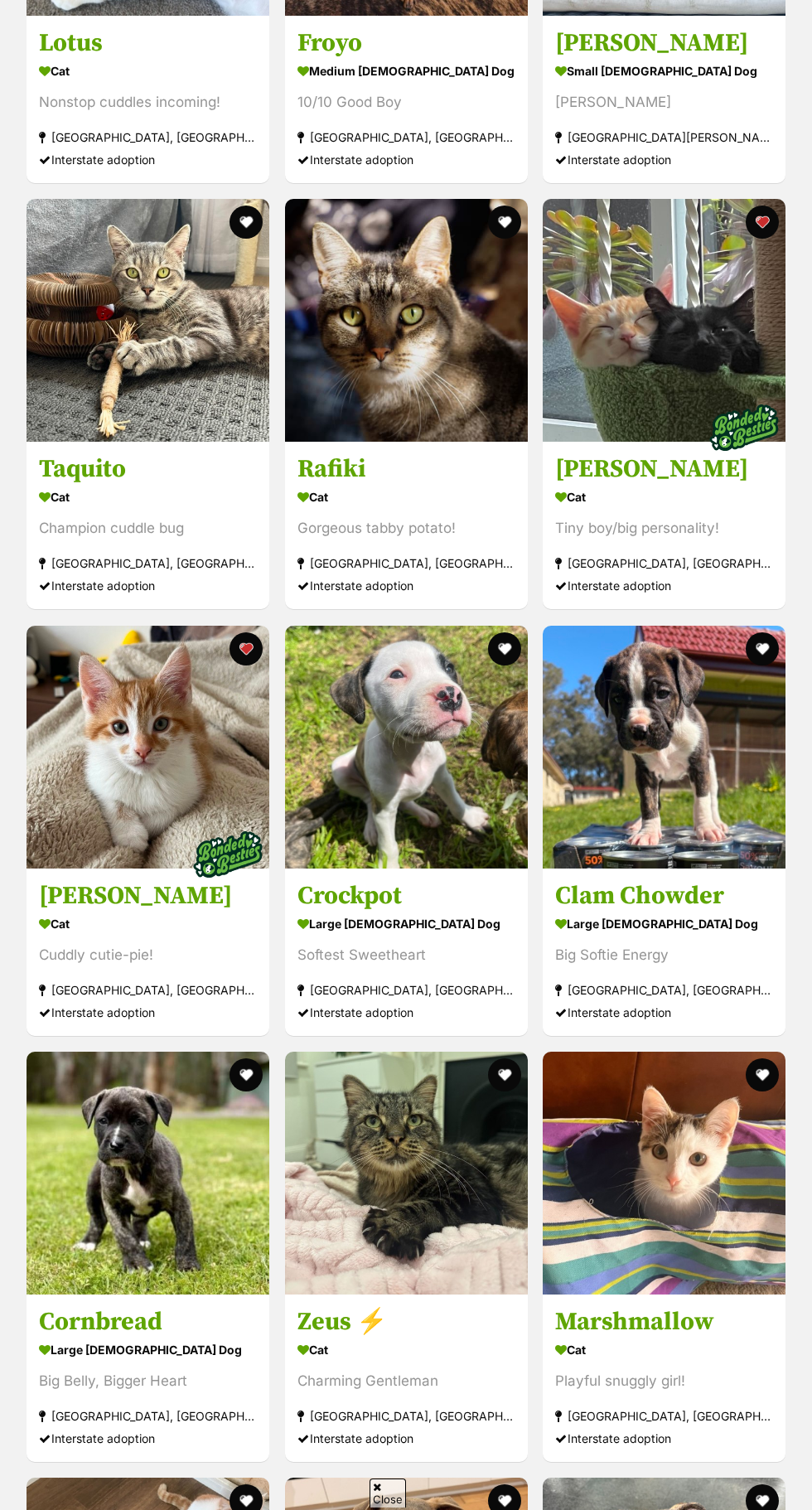
scroll to position [4394, 0]
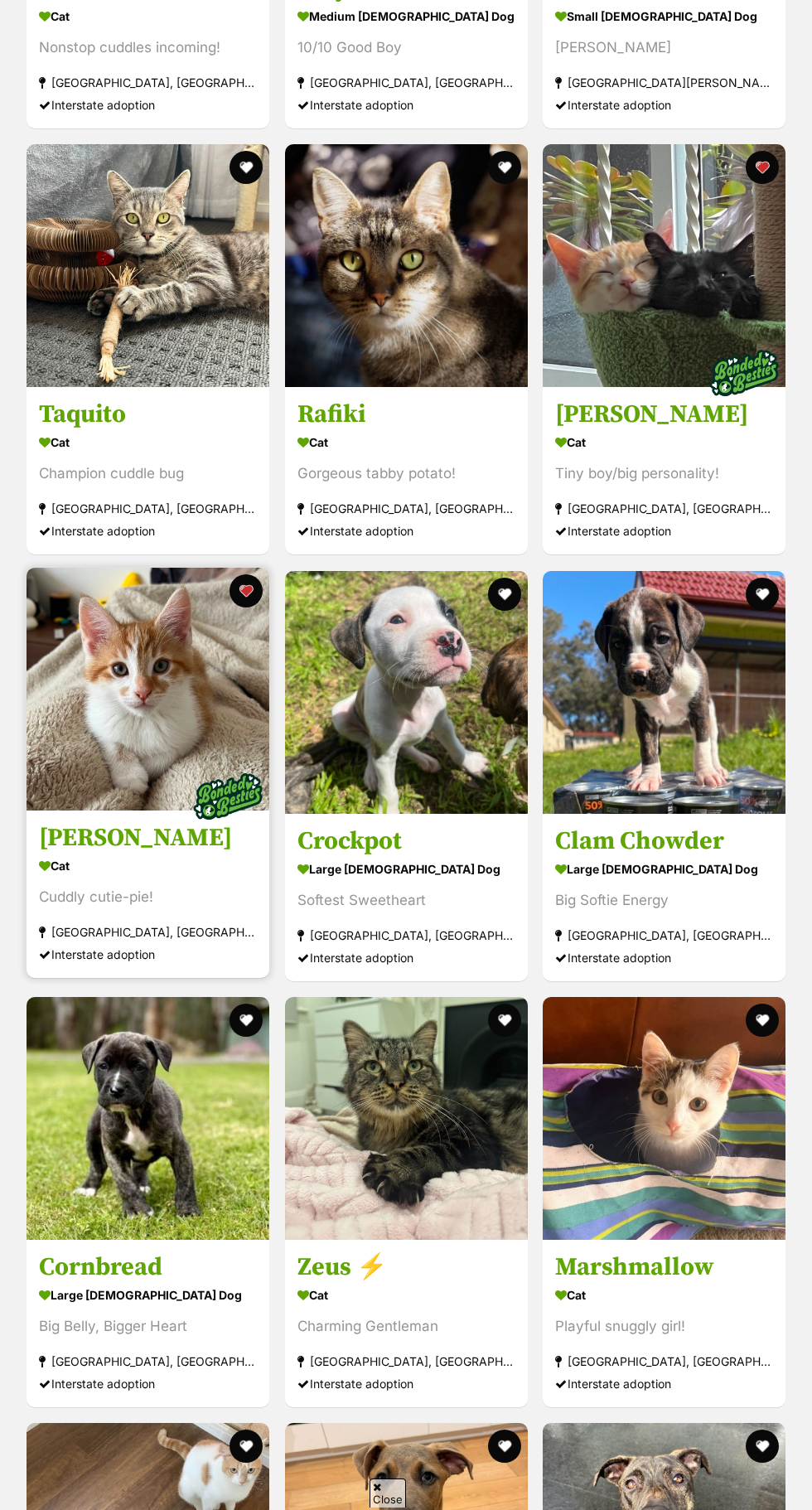
click at [183, 744] on img at bounding box center [147, 689] width 243 height 243
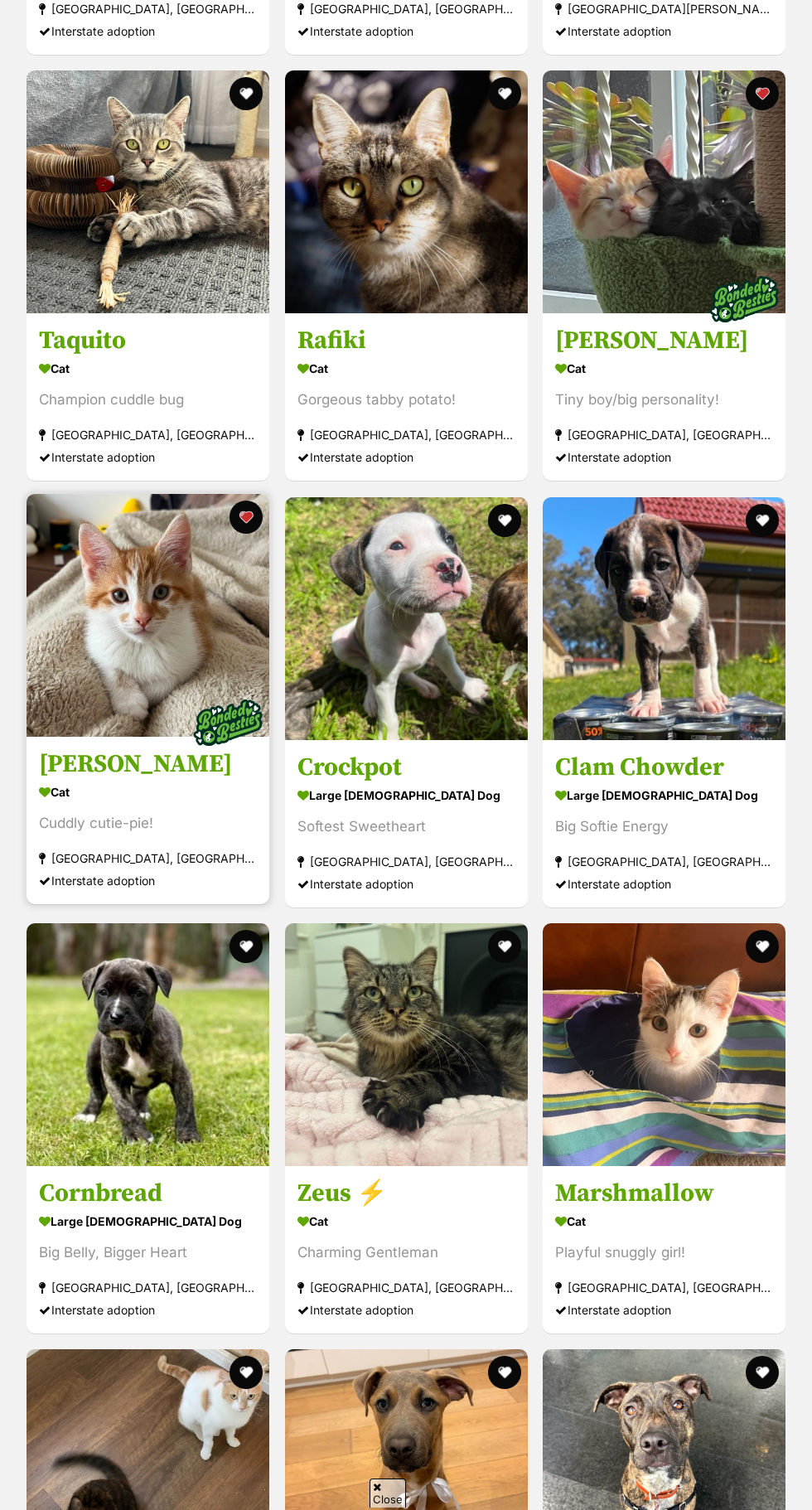
scroll to position [4521, 0]
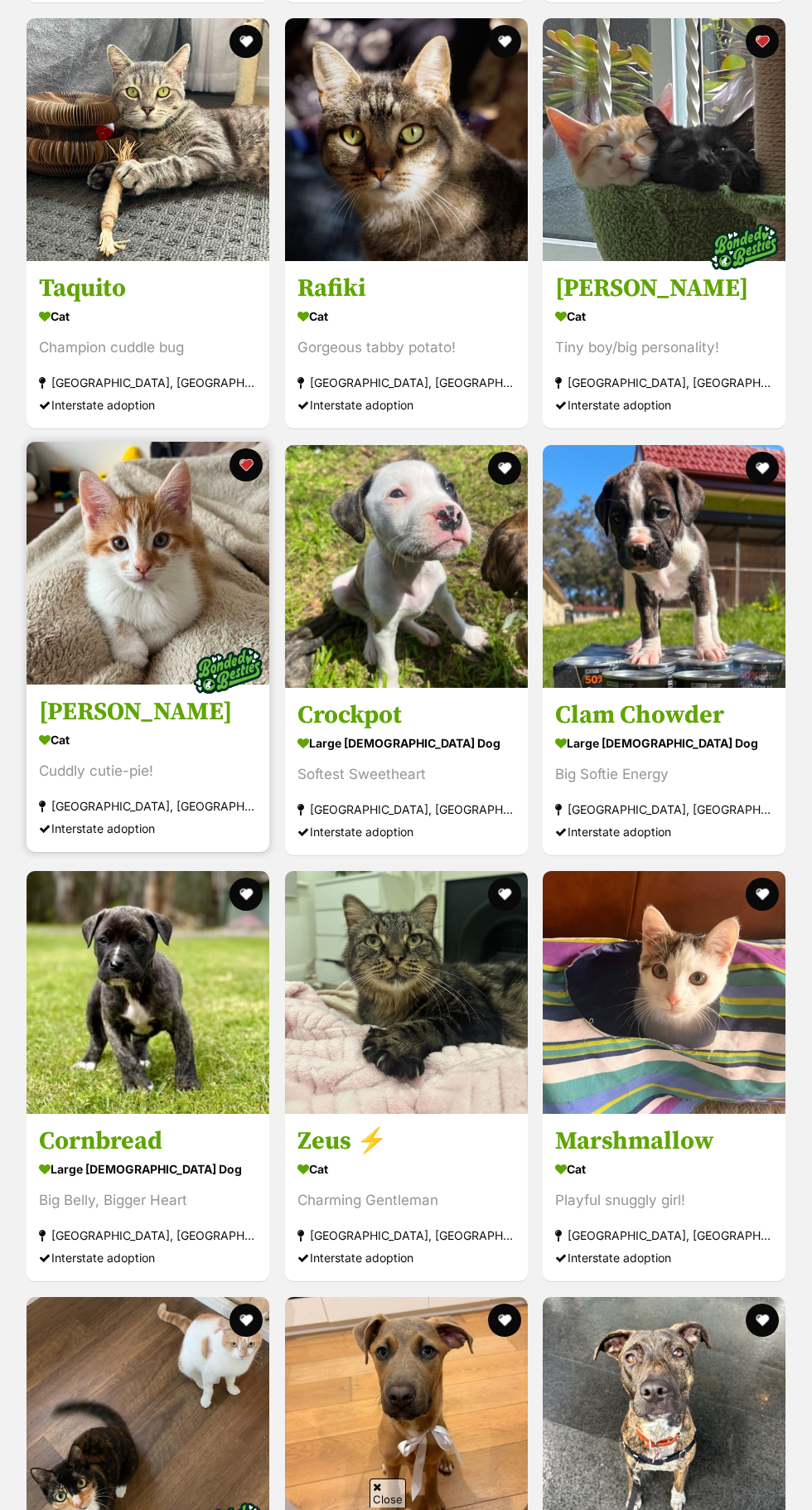
click at [172, 608] on img at bounding box center [147, 563] width 243 height 243
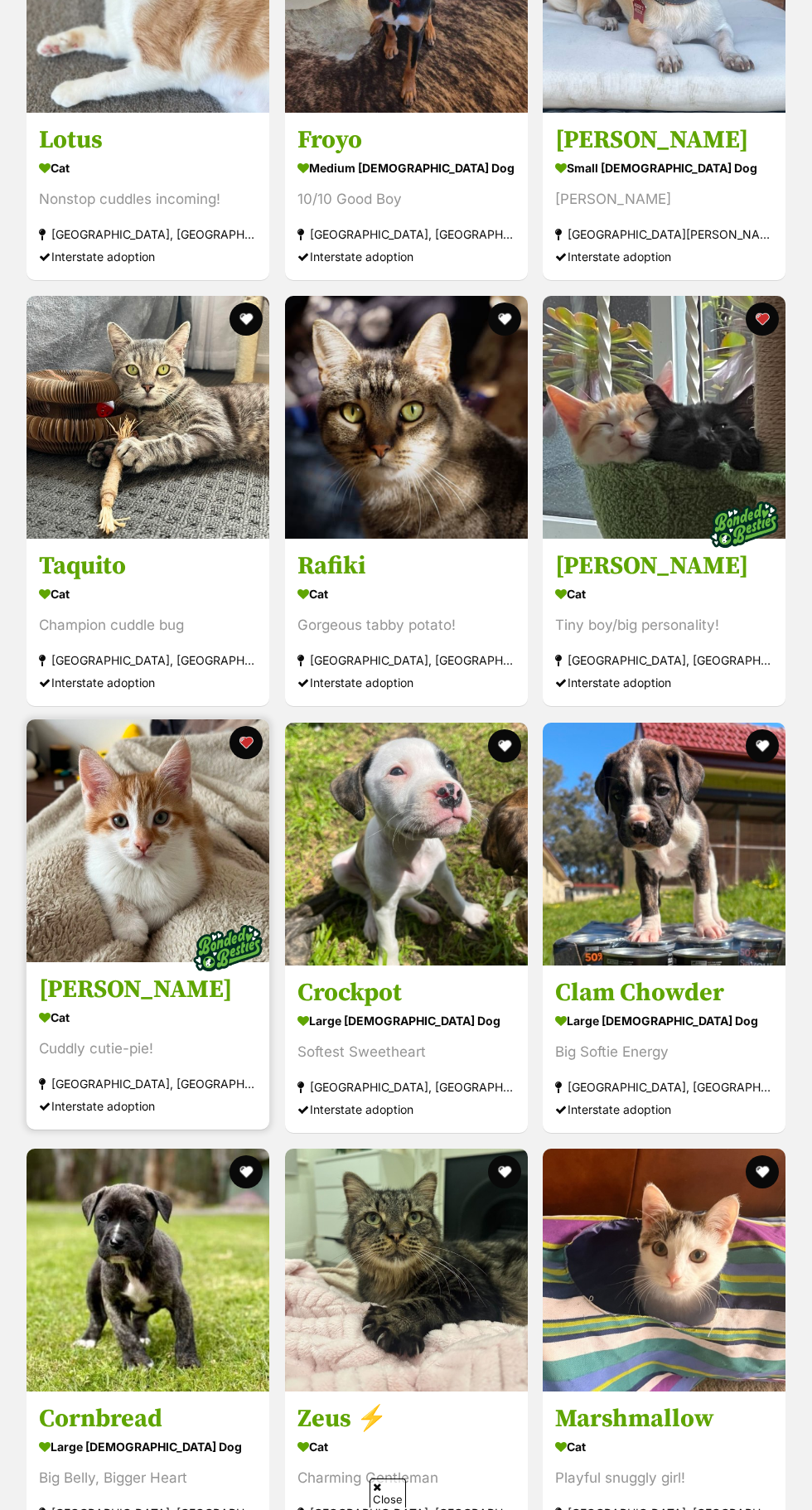
scroll to position [4235, 0]
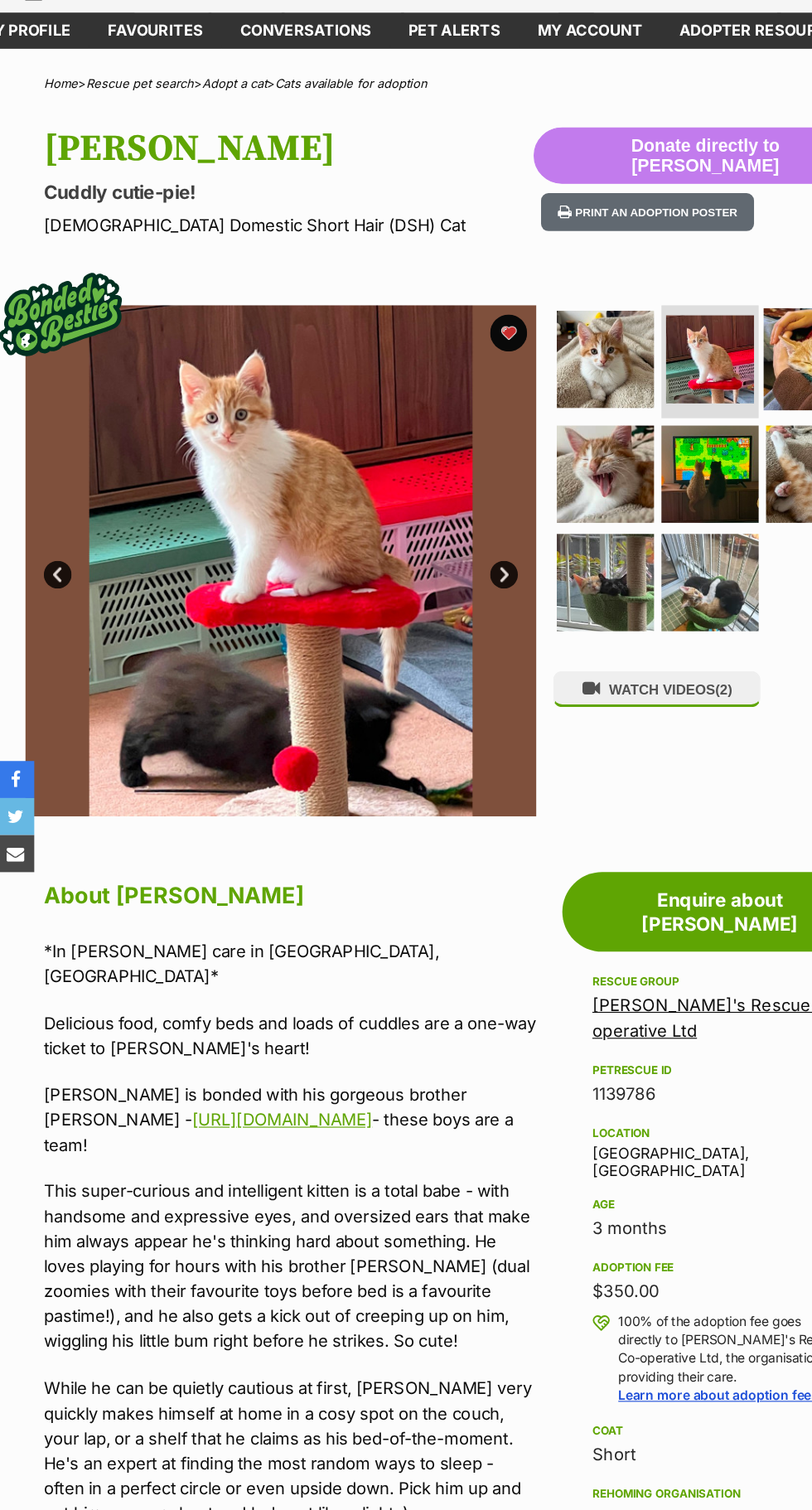
click at [710, 414] on img at bounding box center [732, 396] width 91 height 91
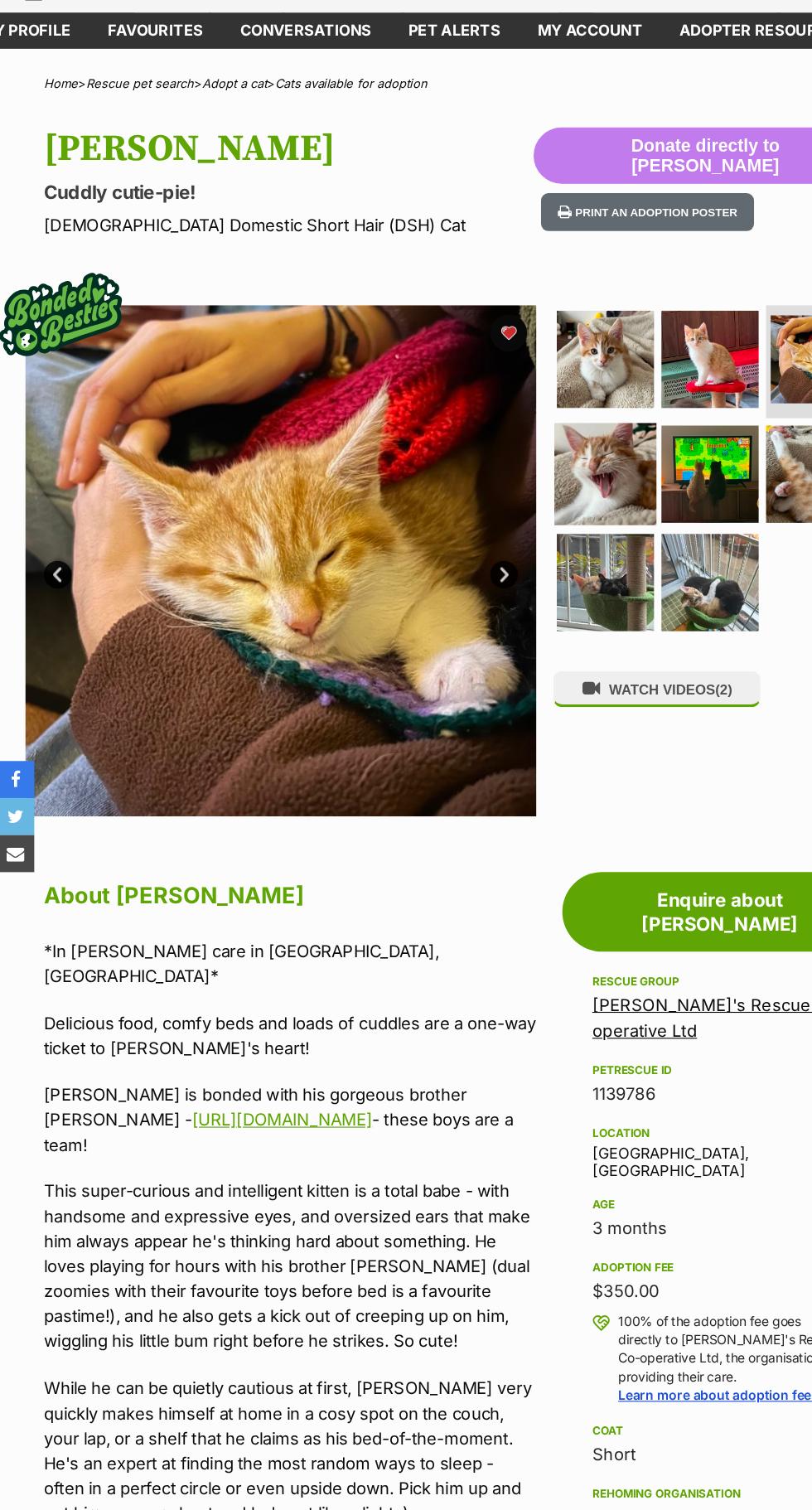
click at [550, 473] on img at bounding box center [544, 498] width 91 height 91
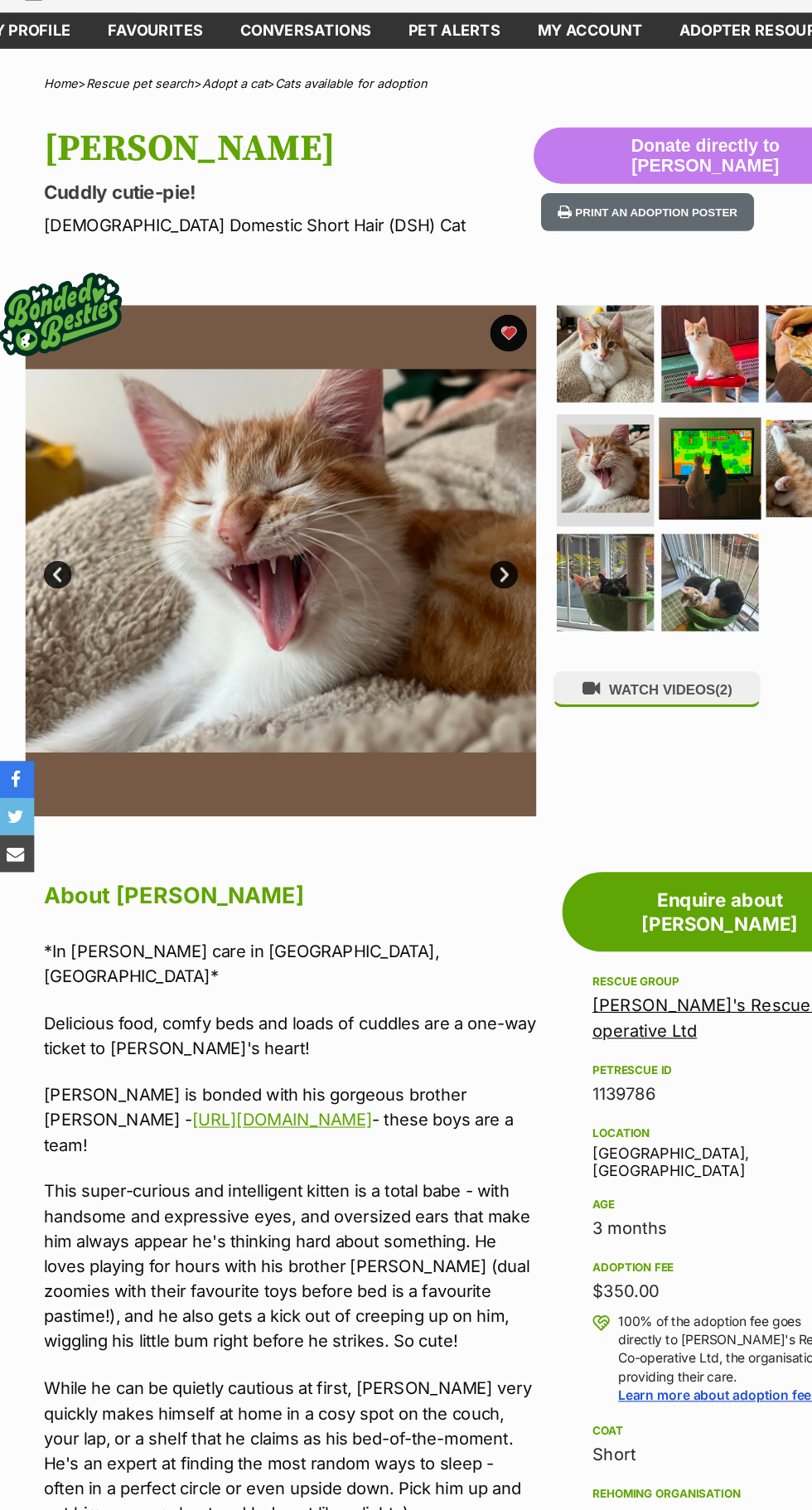
click at [621, 482] on img at bounding box center [638, 493] width 91 height 91
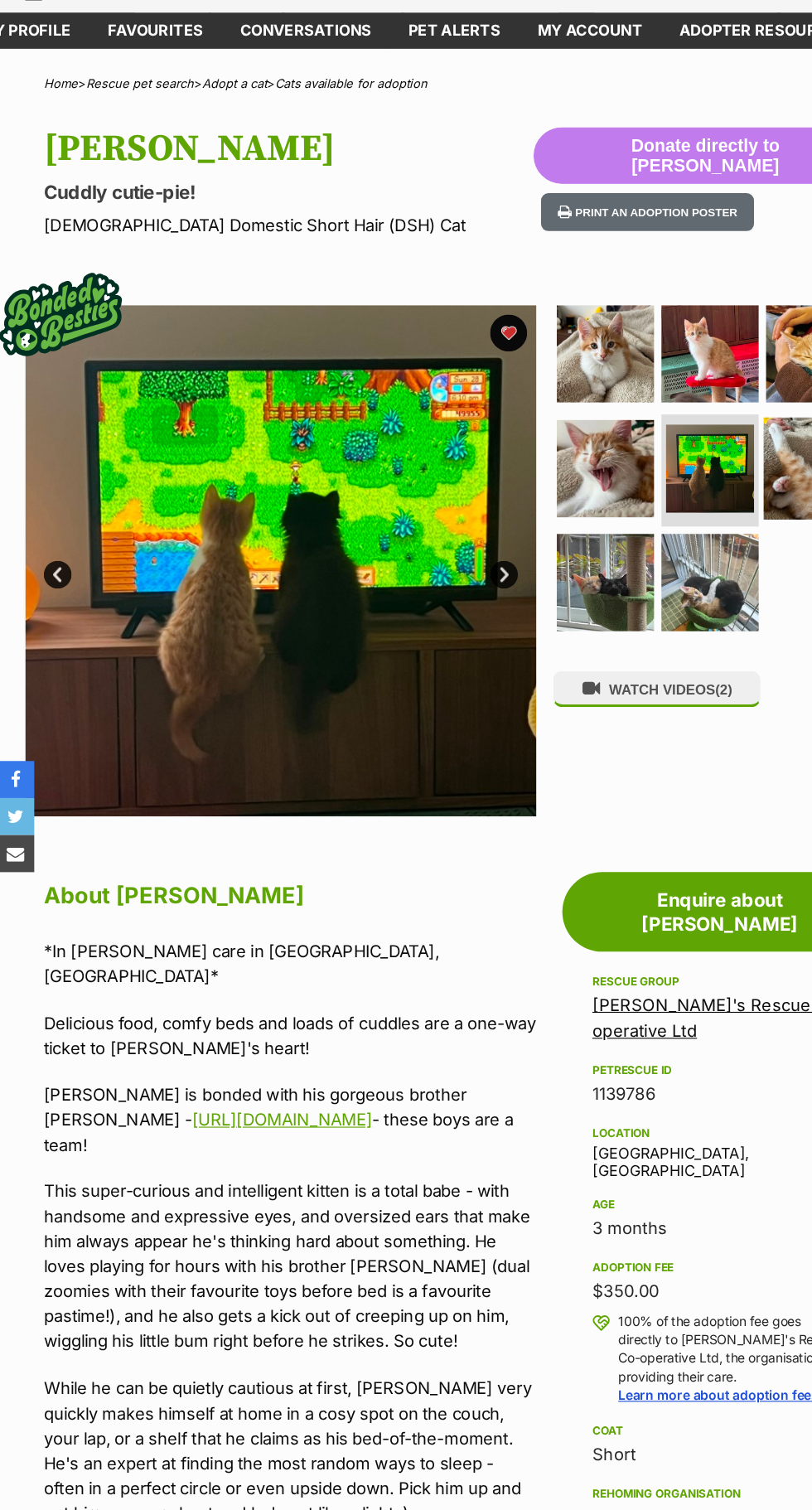
click at [712, 477] on img at bounding box center [732, 493] width 91 height 91
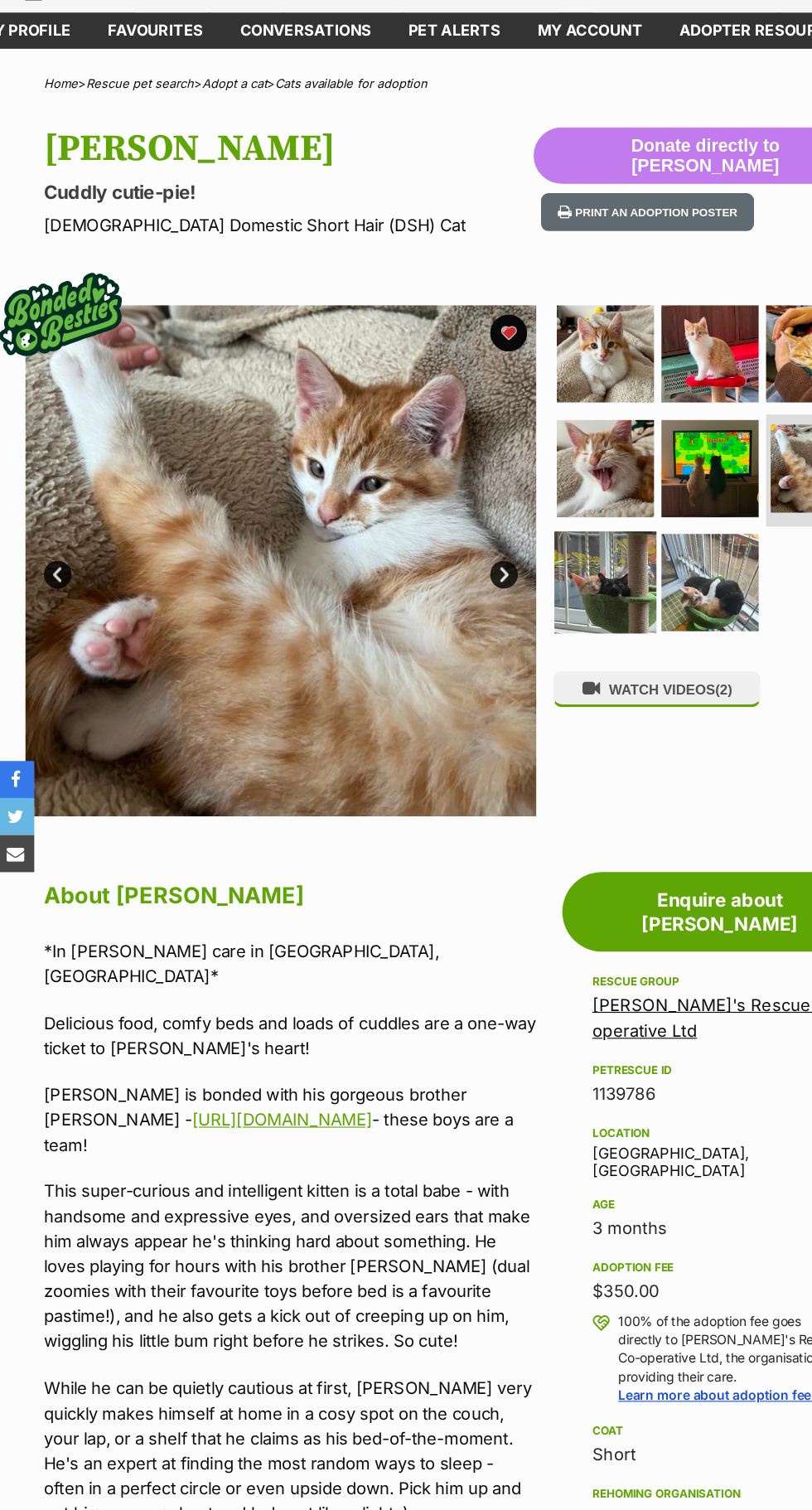
click at [524, 600] on img at bounding box center [544, 596] width 91 height 91
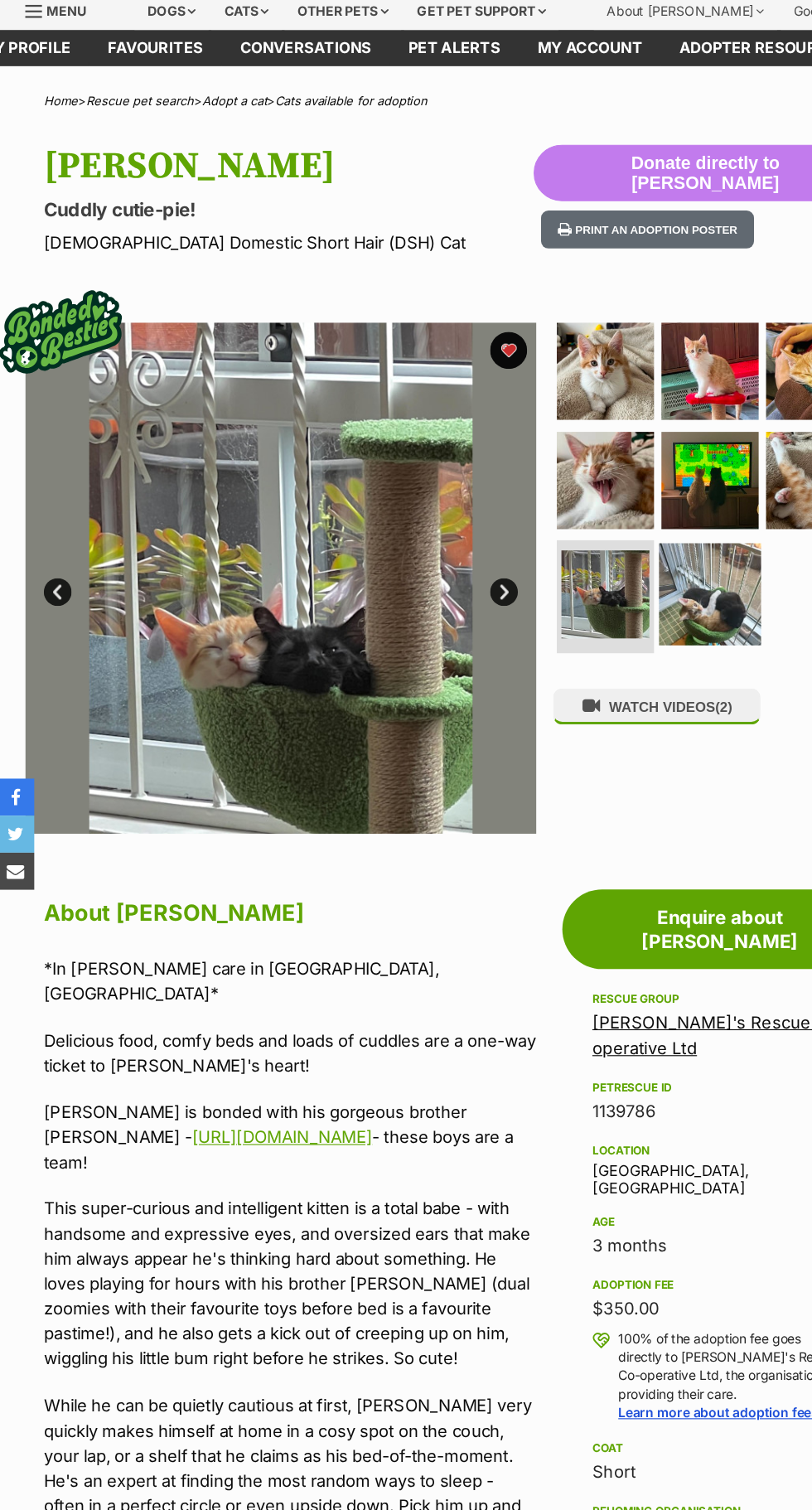
click at [649, 587] on img at bounding box center [638, 591] width 91 height 91
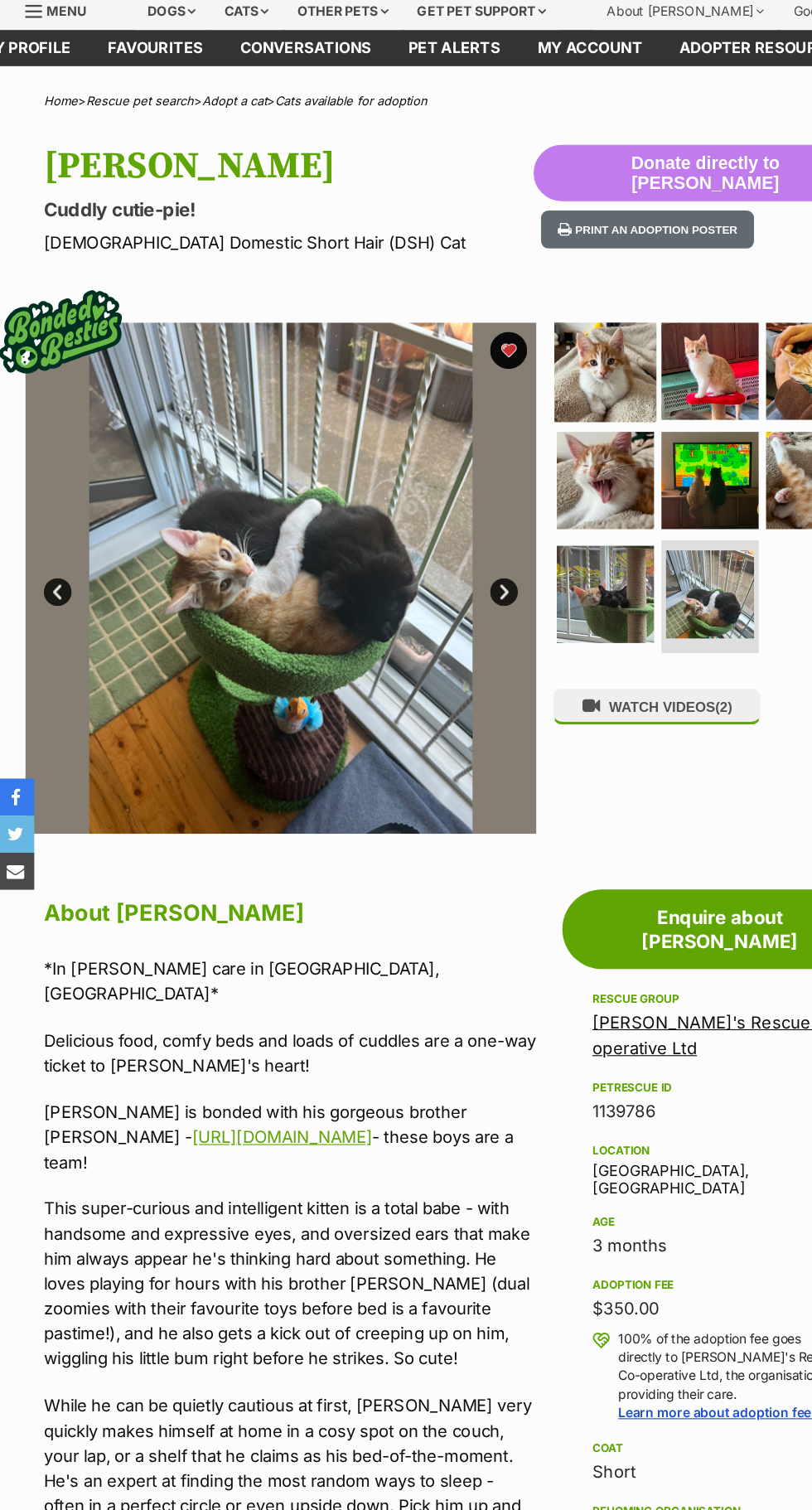
click at [564, 407] on img at bounding box center [544, 391] width 91 height 91
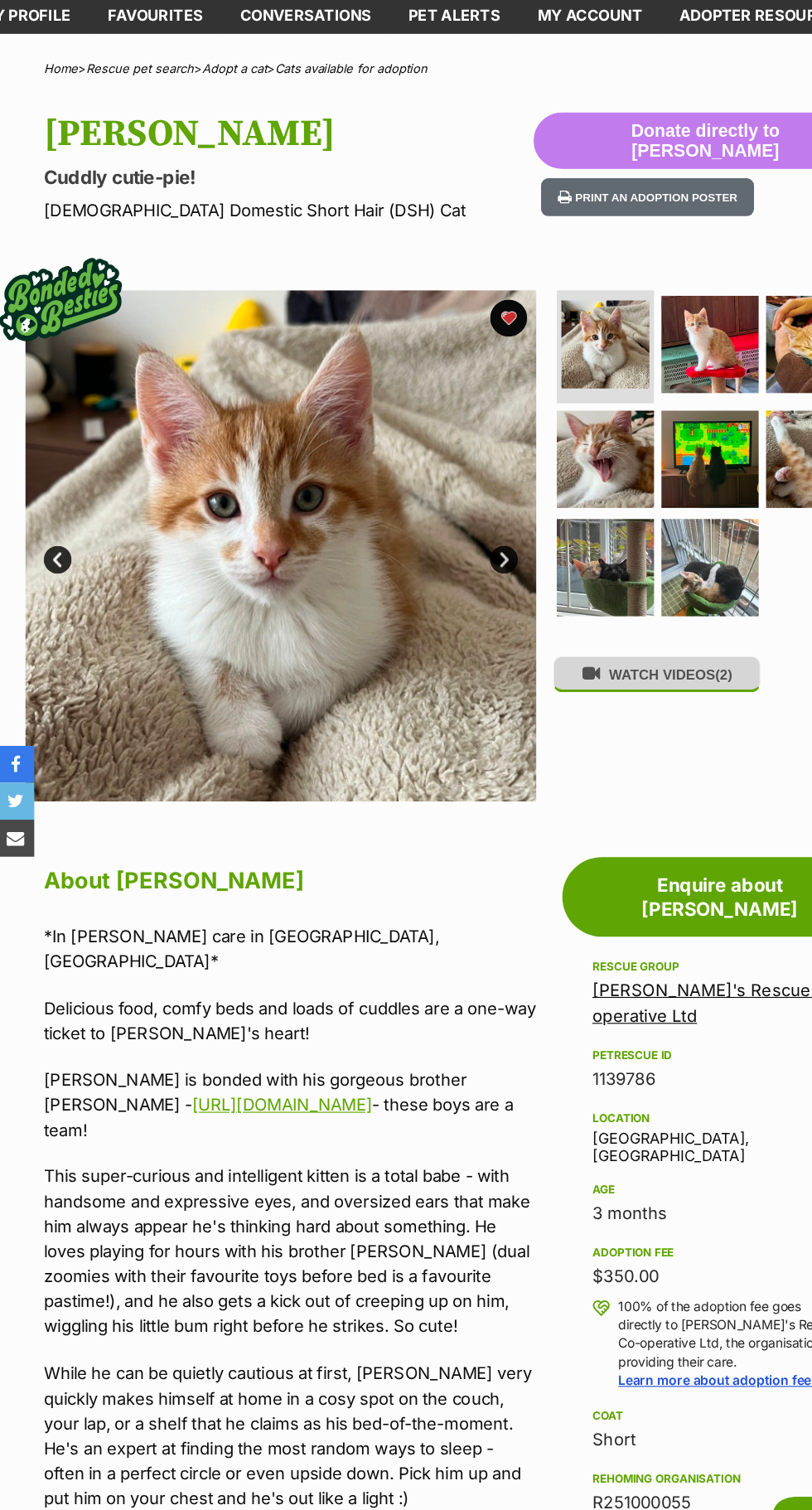
click at [617, 689] on button "WATCH VIDEOS (2)" at bounding box center [589, 690] width 185 height 32
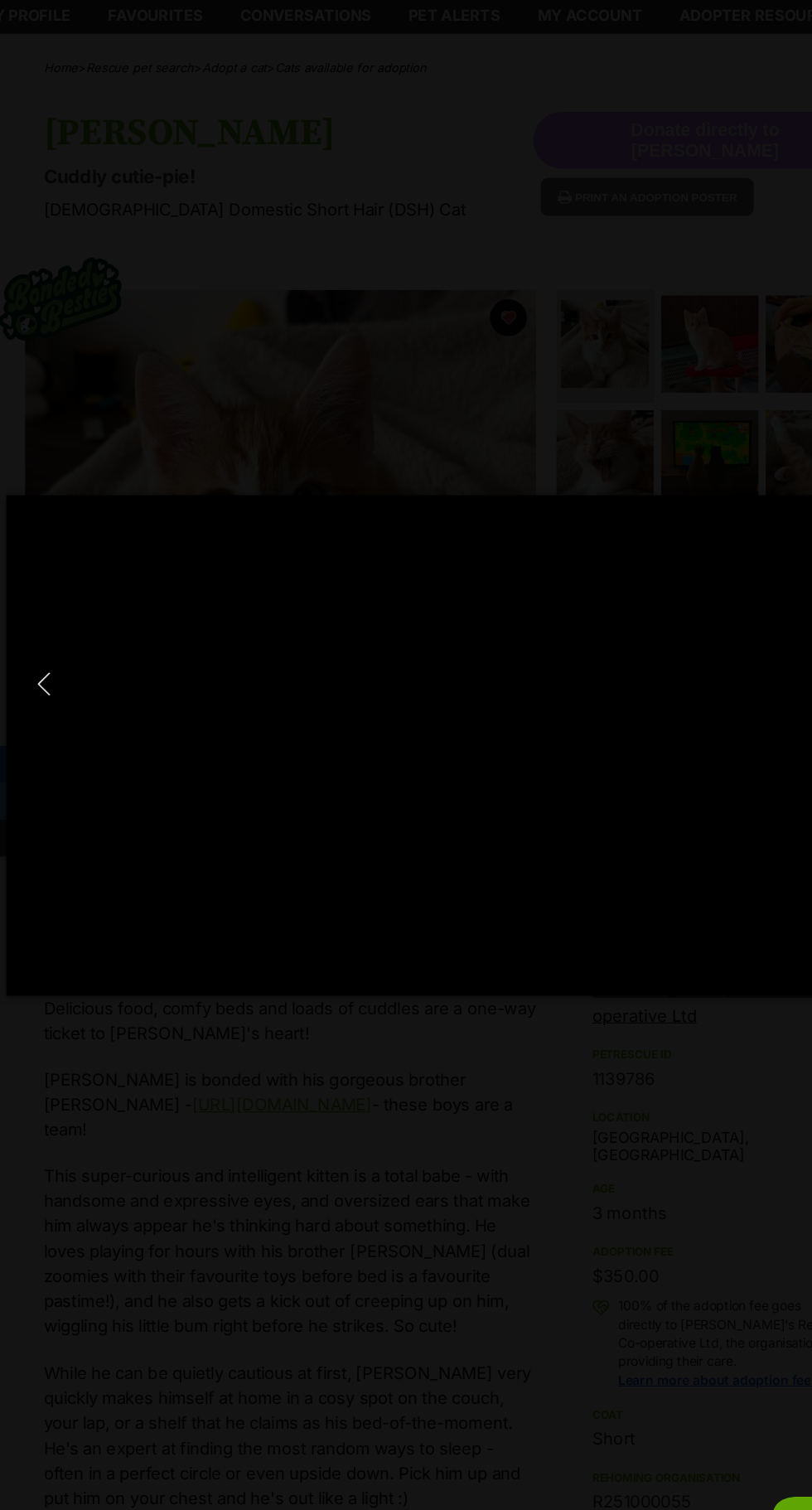
type input "100"
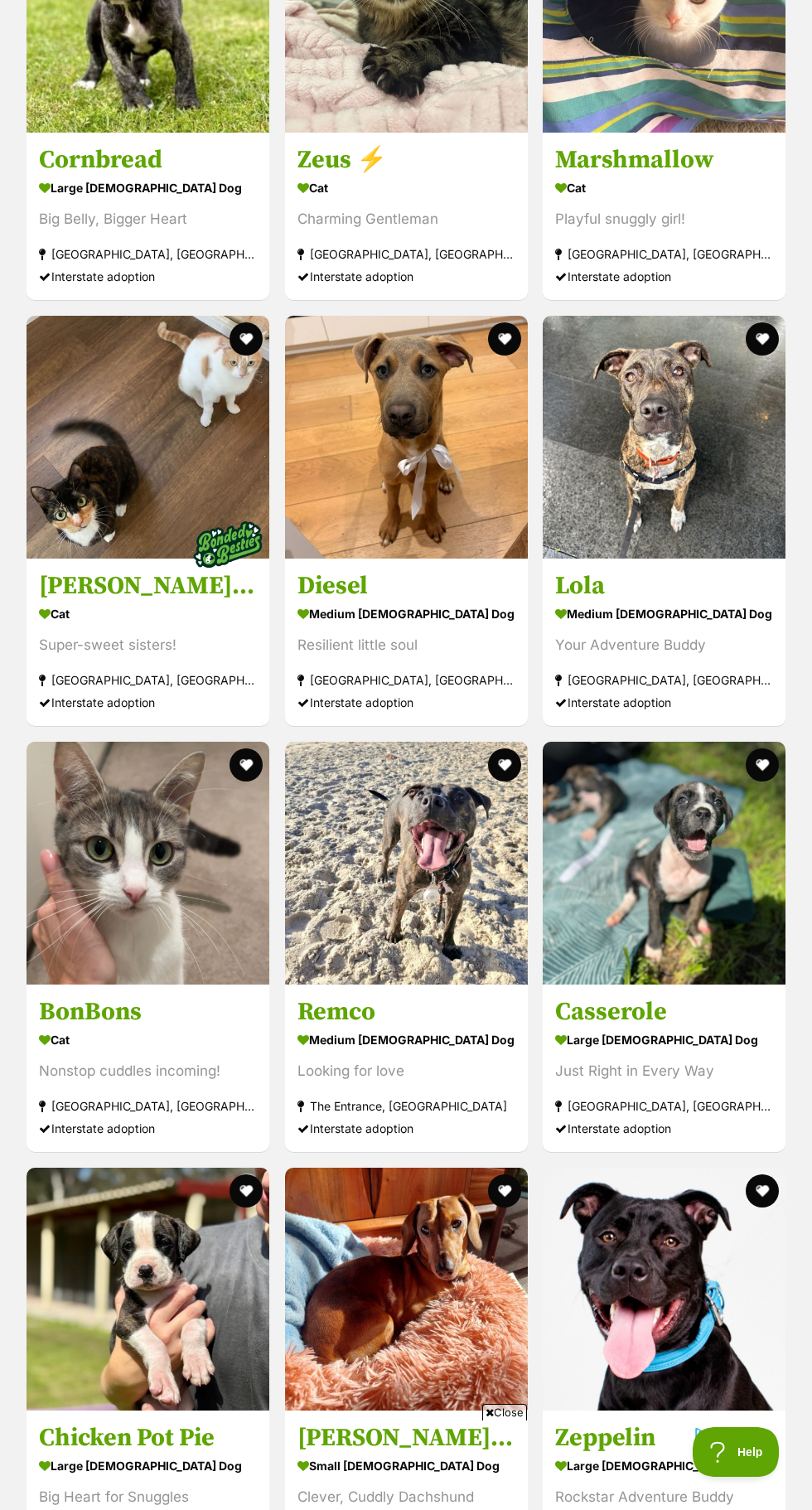
scroll to position [5508, 0]
